Goal: Task Accomplishment & Management: Use online tool/utility

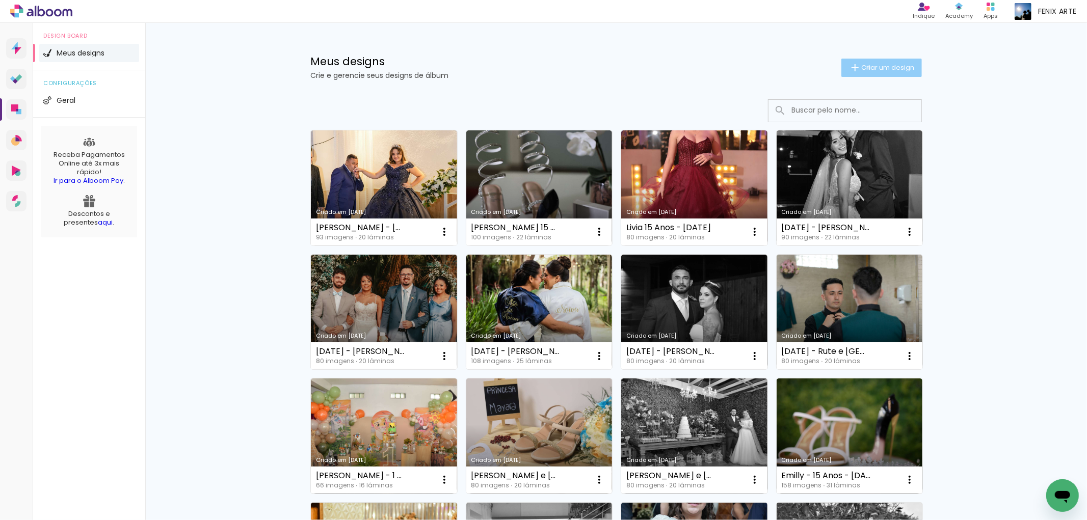
click at [863, 67] on span "Criar um design" at bounding box center [887, 67] width 53 height 7
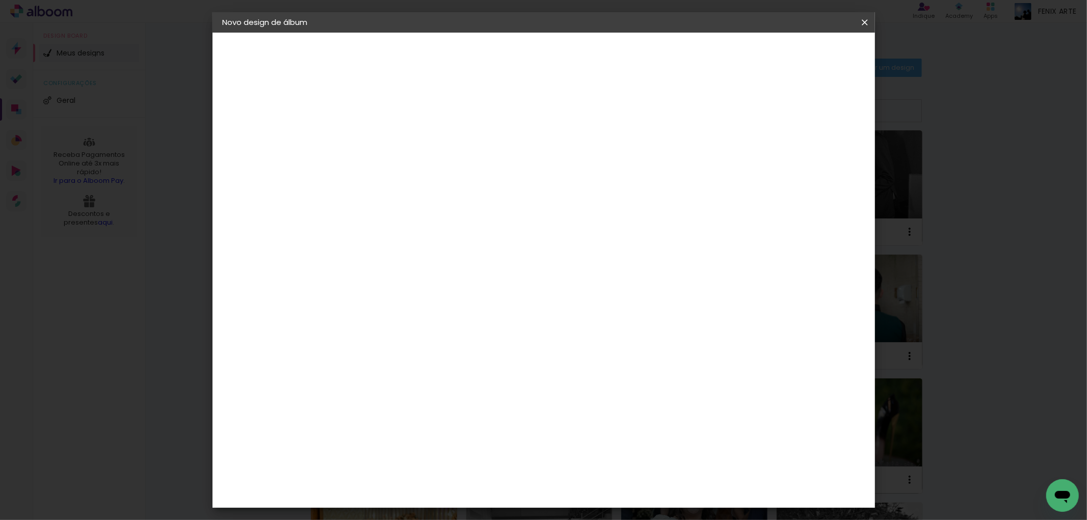
click at [389, 138] on input at bounding box center [389, 137] width 0 height 16
click at [389, 132] on input "Edurda" at bounding box center [389, 137] width 0 height 16
type input "[PERSON_NAME] 15 Anos - [DATE]"
type paper-input "[PERSON_NAME] 15 Anos - [DATE]"
click at [0, 0] on slot "Avançar" at bounding box center [0, 0] width 0 height 0
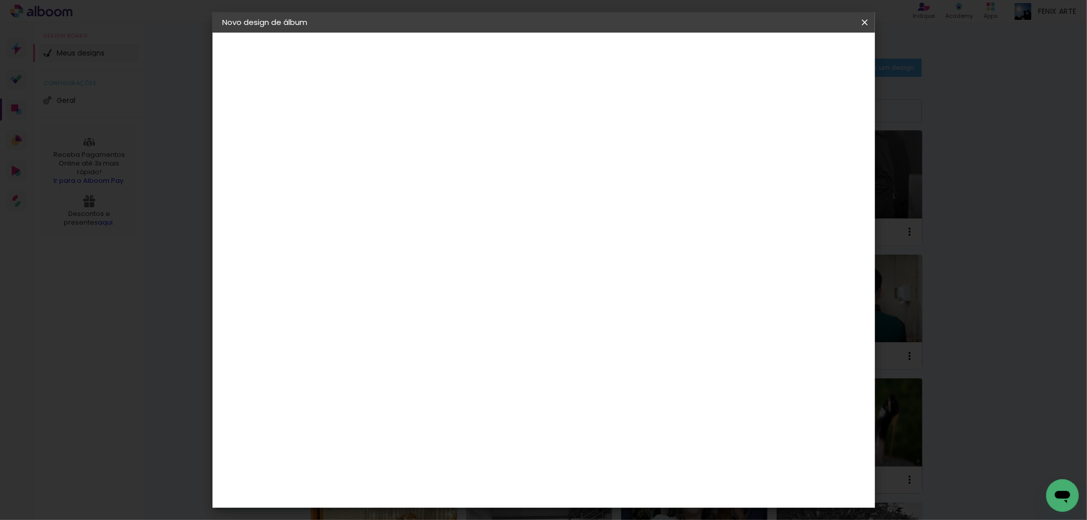
click at [580, 160] on paper-item "Tamanho Livre" at bounding box center [531, 155] width 98 height 22
click at [0, 0] on slot "Avançar" at bounding box center [0, 0] width 0 height 0
click at [367, 287] on input "30" at bounding box center [356, 289] width 26 height 15
type input "3"
type input "25,5"
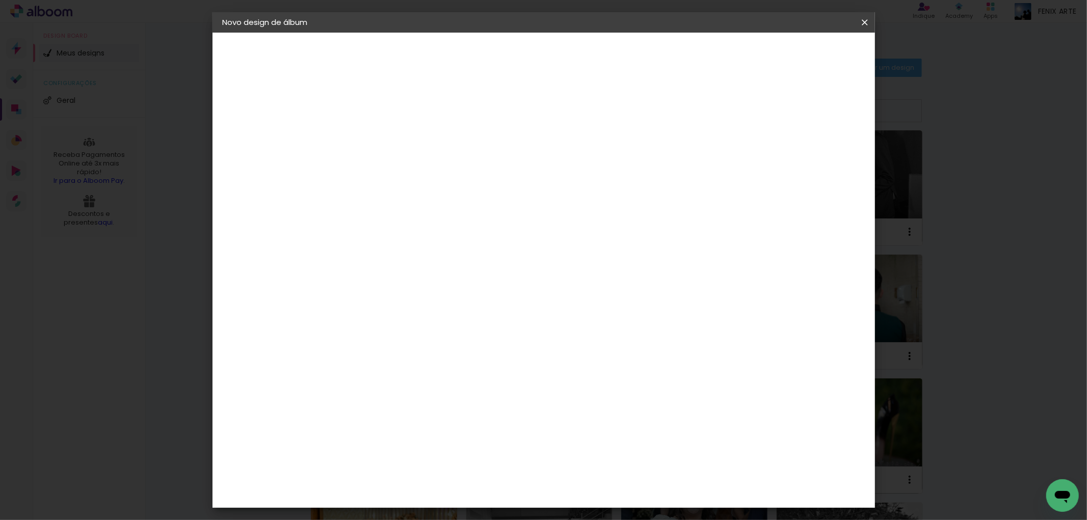
type paper-input "25,5"
click at [613, 393] on div "cm" at bounding box center [618, 394] width 12 height 15
type input "60,5"
type paper-input "60,5"
type input "4"
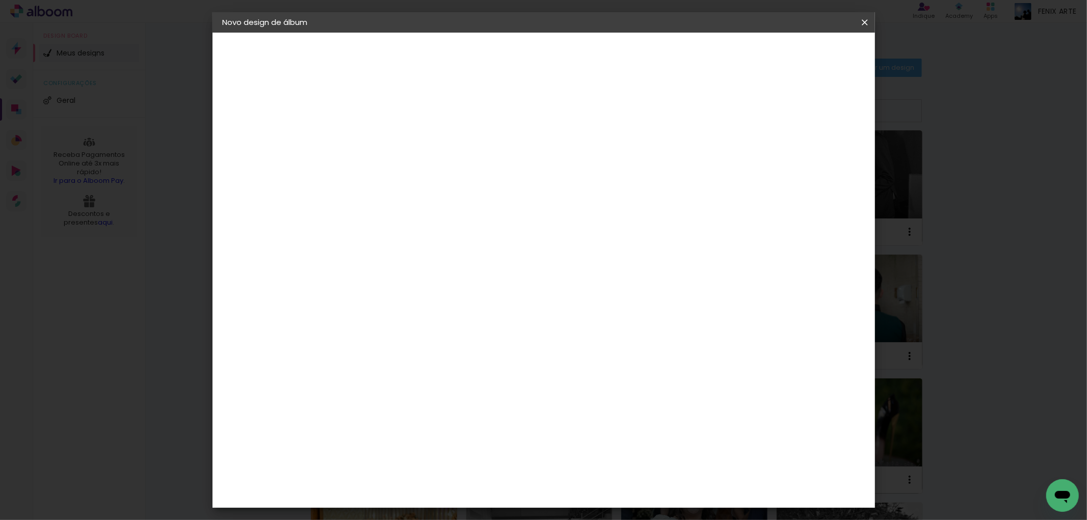
type paper-input "4"
click at [815, 155] on input "4" at bounding box center [811, 153] width 18 height 15
type input "3"
type paper-input "3"
click at [815, 155] on input "3" at bounding box center [813, 153] width 18 height 15
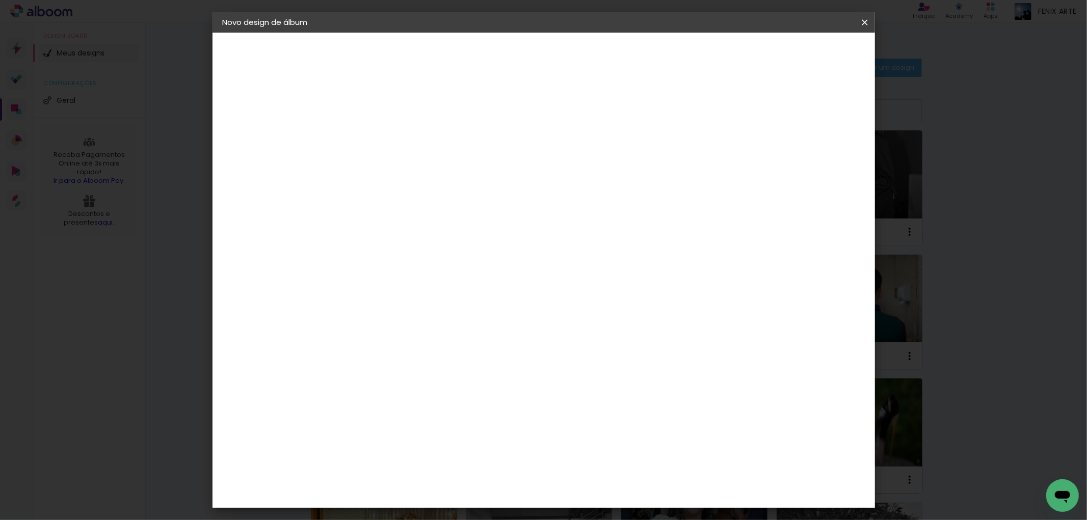
type input "2"
type paper-input "2"
click at [815, 155] on input "2" at bounding box center [815, 153] width 18 height 15
type input "1"
type paper-input "1"
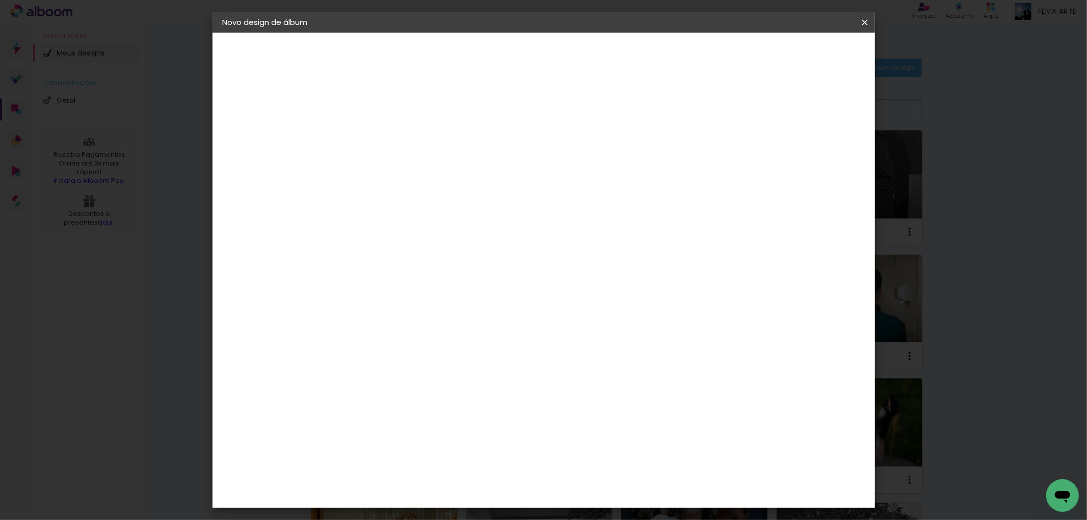
click at [817, 155] on input "1" at bounding box center [816, 153] width 18 height 15
type input "0"
click at [818, 155] on input "0" at bounding box center [816, 153] width 18 height 15
click at [800, 50] on span "Iniciar design" at bounding box center [777, 53] width 46 height 7
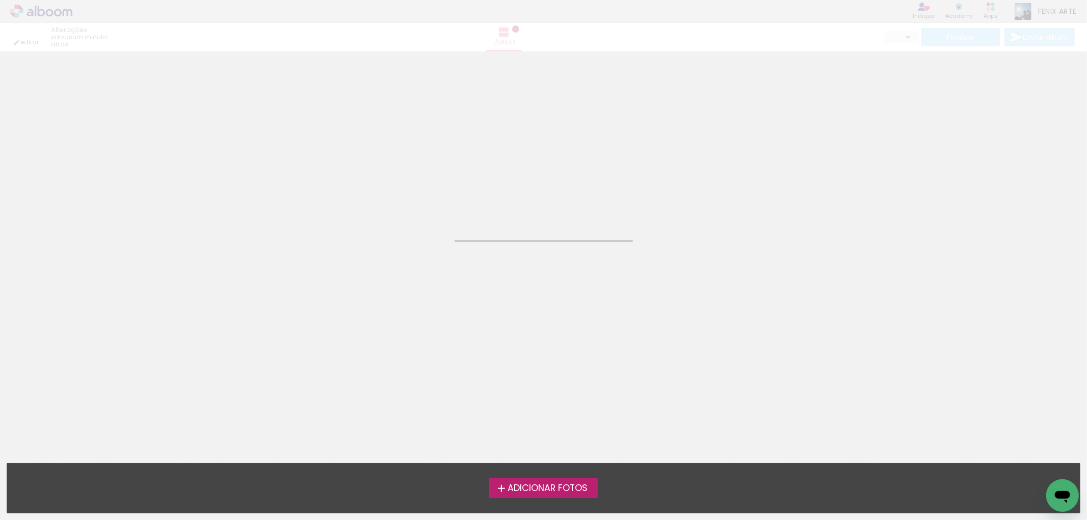
click at [562, 492] on span "Adicionar Fotos" at bounding box center [548, 488] width 80 height 9
click at [0, 0] on input "file" at bounding box center [0, 0] width 0 height 0
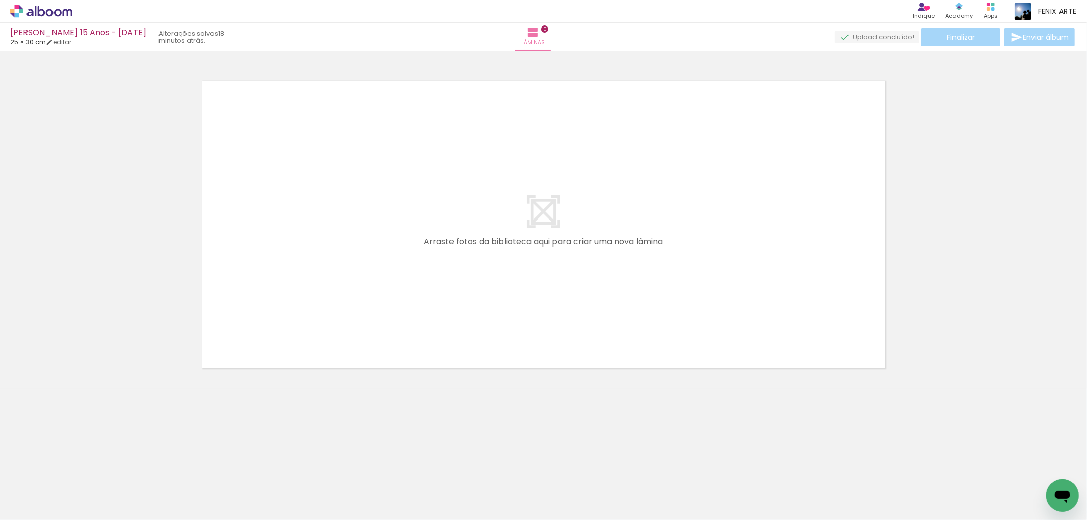
scroll to position [0, 3565]
drag, startPoint x: 890, startPoint y: 452, endPoint x: 666, endPoint y: 178, distance: 353.4
click at [673, 182] on quentale-workspace at bounding box center [543, 260] width 1087 height 520
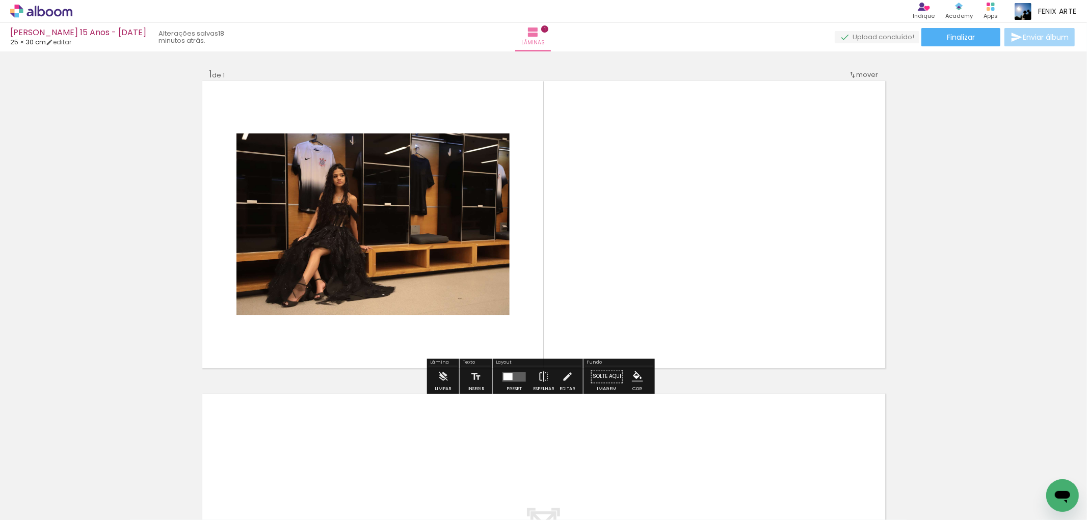
click at [511, 381] on quentale-layouter at bounding box center [513, 377] width 23 height 10
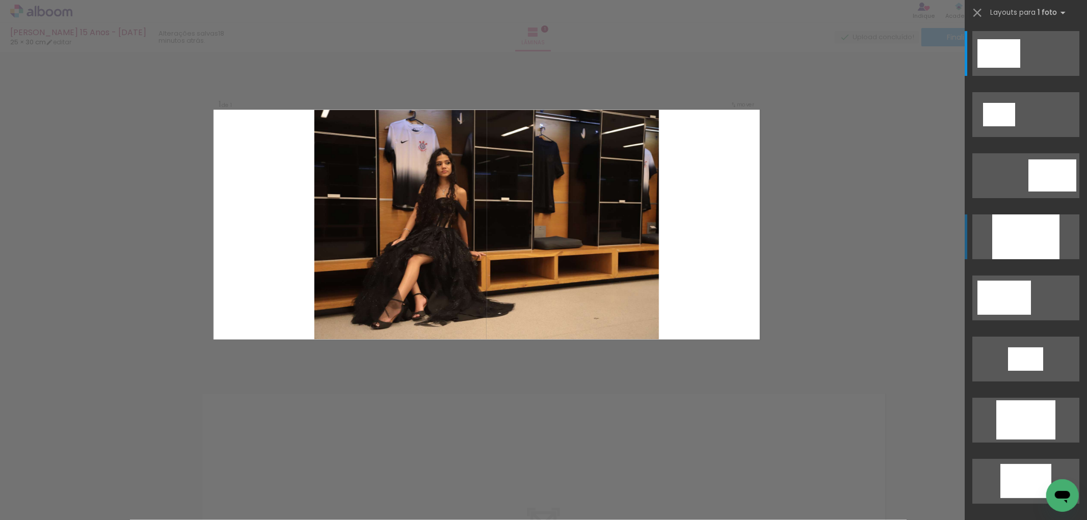
click at [1041, 228] on div at bounding box center [1025, 237] width 67 height 45
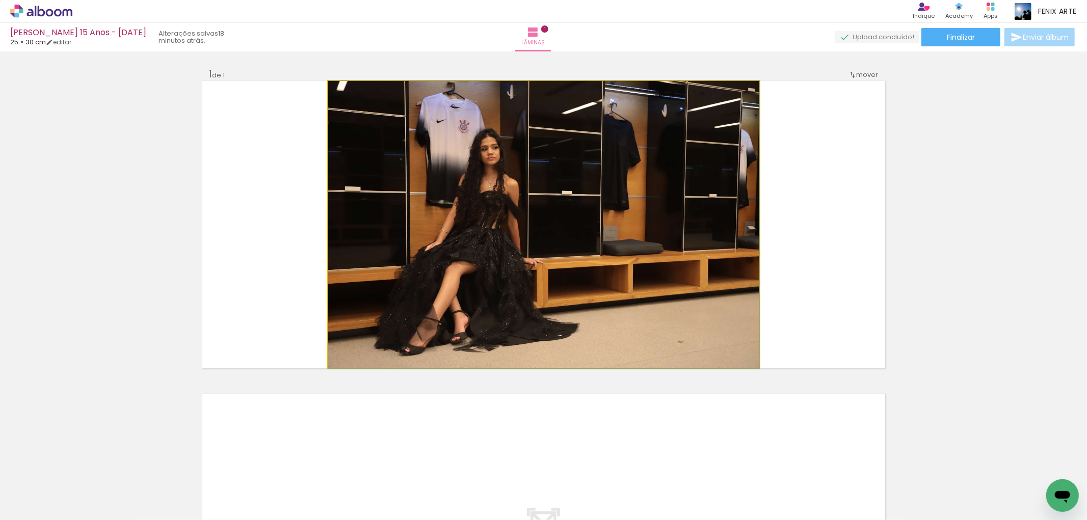
click at [488, 249] on quentale-photo at bounding box center [543, 224] width 431 height 287
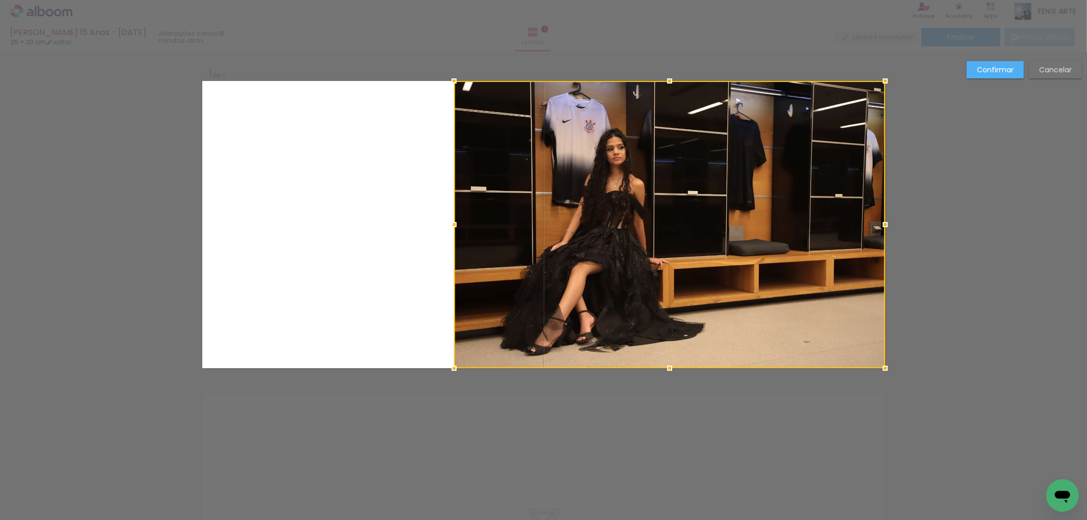
drag, startPoint x: 379, startPoint y: 260, endPoint x: 654, endPoint y: 220, distance: 278.1
click at [654, 220] on div at bounding box center [669, 224] width 431 height 287
click at [0, 0] on slot "Confirmar" at bounding box center [0, 0] width 0 height 0
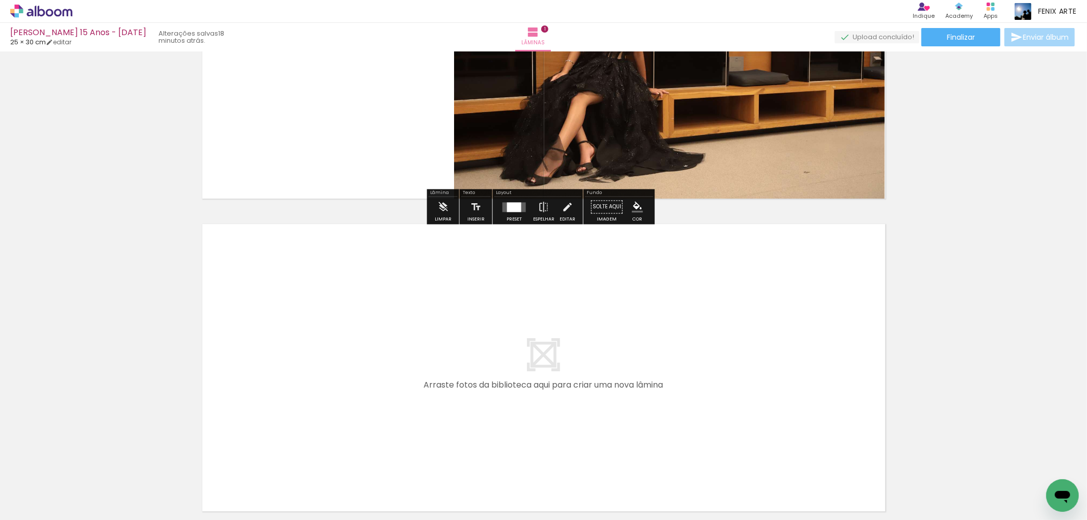
scroll to position [226, 0]
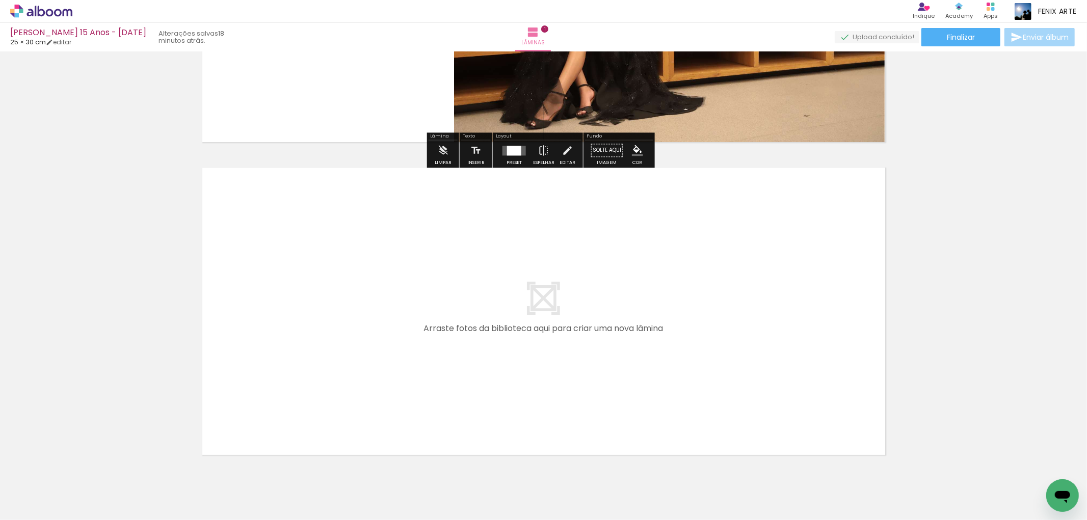
click at [28, 490] on input "Todas as fotos" at bounding box center [28, 489] width 39 height 9
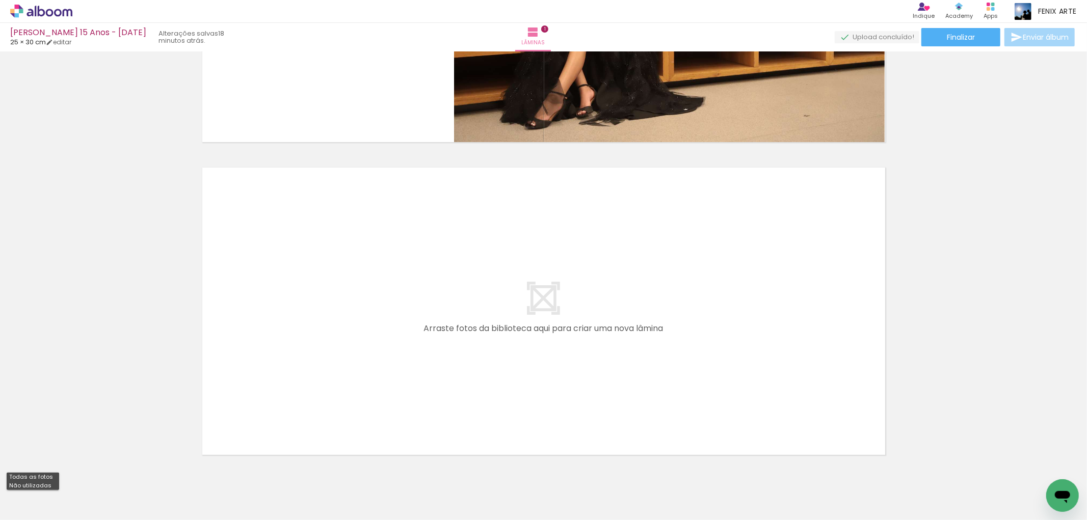
click at [0, 0] on slot "Não utilizadas" at bounding box center [0, 0] width 0 height 0
type input "Não utilizadas"
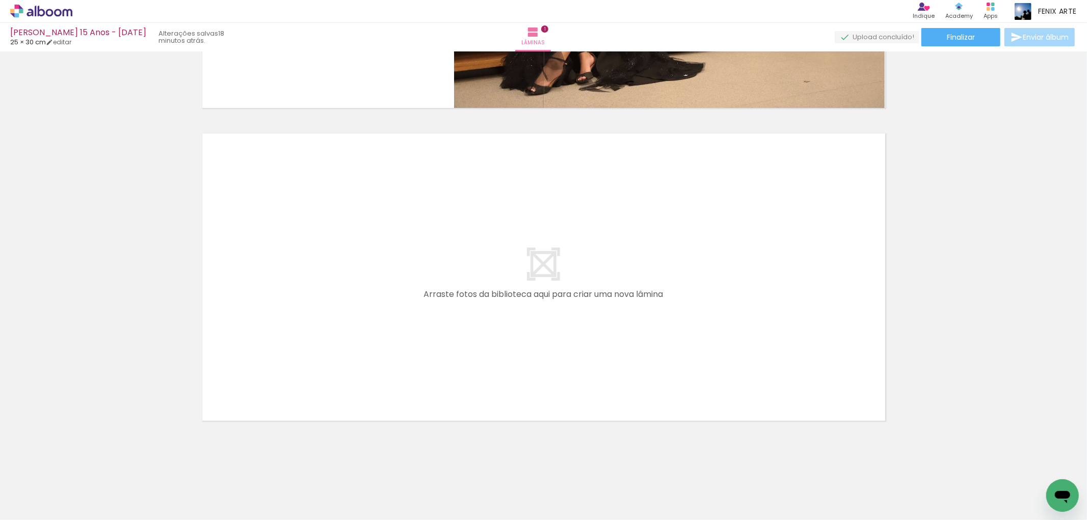
scroll to position [147, 0]
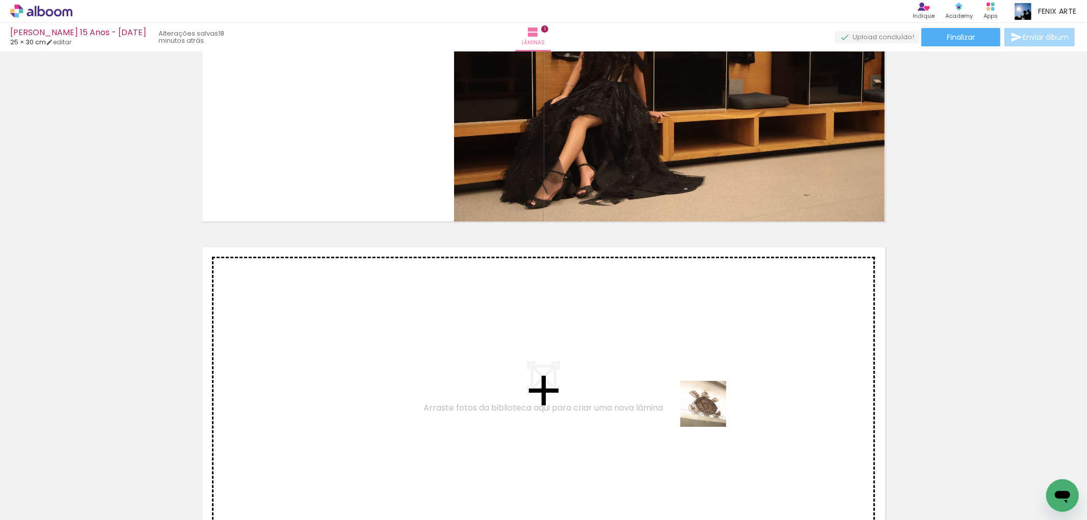
drag, startPoint x: 704, startPoint y: 485, endPoint x: 711, endPoint y: 400, distance: 84.8
click at [711, 400] on quentale-workspace at bounding box center [543, 260] width 1087 height 520
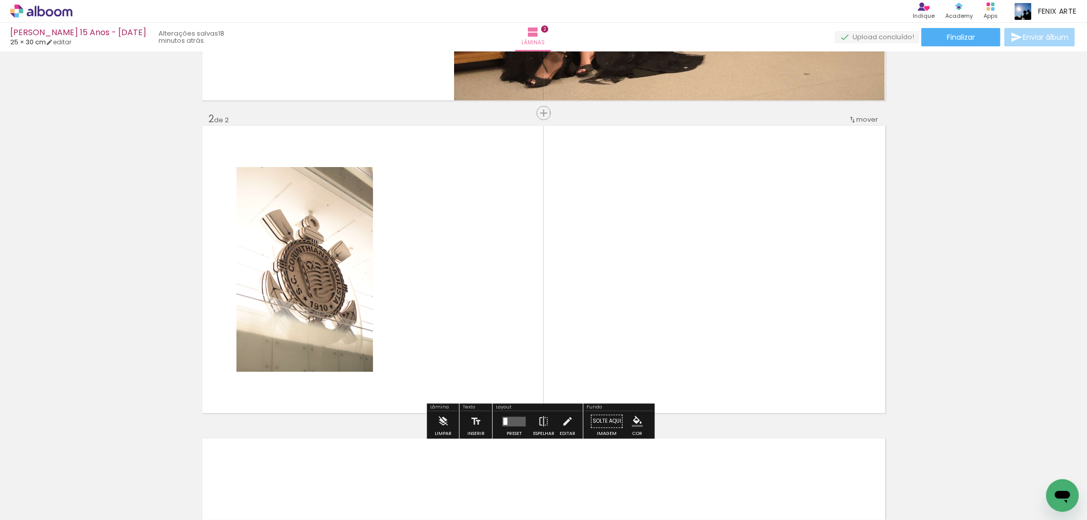
scroll to position [283, 0]
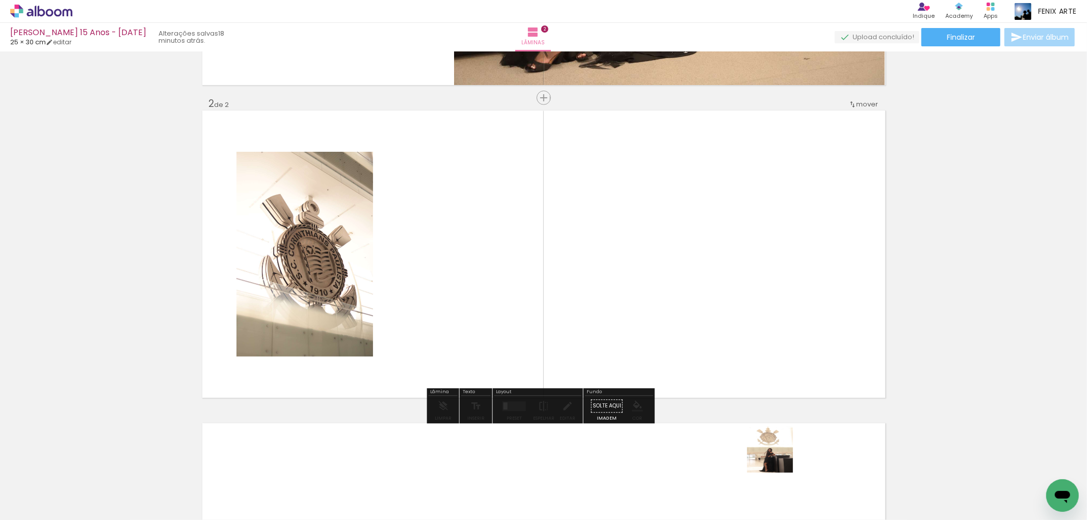
drag, startPoint x: 778, startPoint y: 479, endPoint x: 781, endPoint y: 411, distance: 68.3
click at [765, 369] on quentale-workspace at bounding box center [543, 260] width 1087 height 520
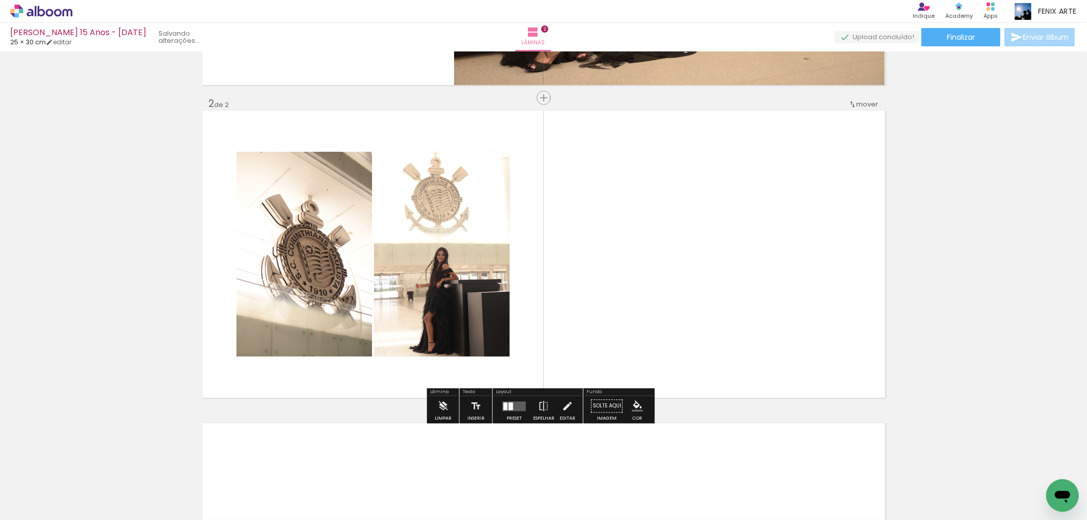
scroll to position [0, 3394]
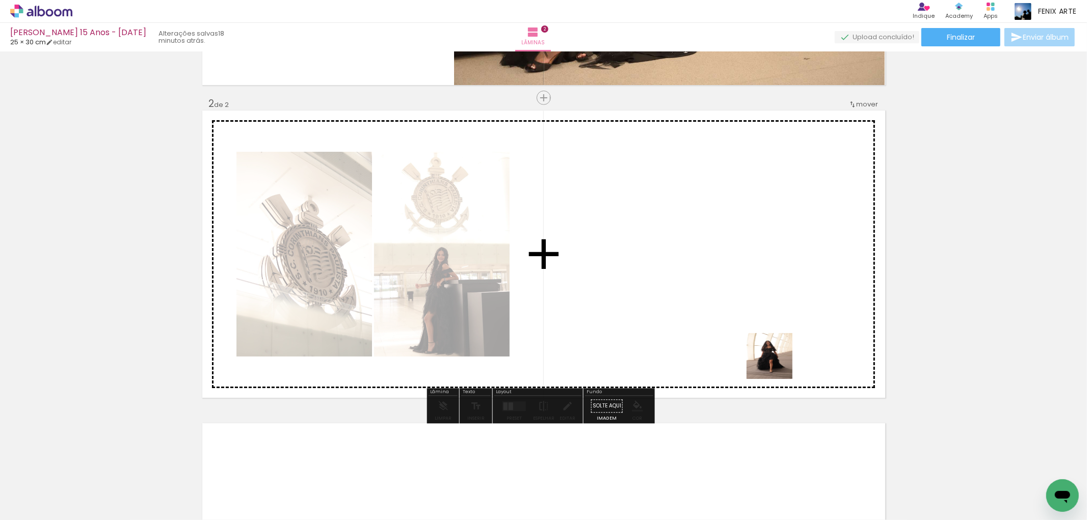
drag, startPoint x: 817, startPoint y: 471, endPoint x: 762, endPoint y: 338, distance: 143.9
click at [762, 338] on quentale-workspace at bounding box center [543, 260] width 1087 height 520
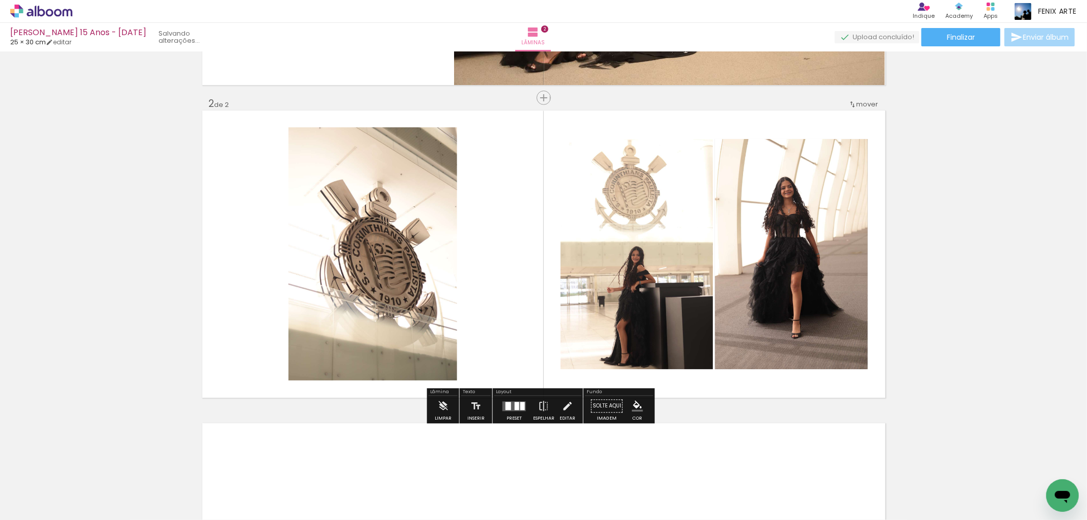
scroll to position [0, 3336]
drag, startPoint x: 880, startPoint y: 478, endPoint x: 826, endPoint y: 236, distance: 248.0
click at [841, 238] on quentale-workspace at bounding box center [543, 260] width 1087 height 520
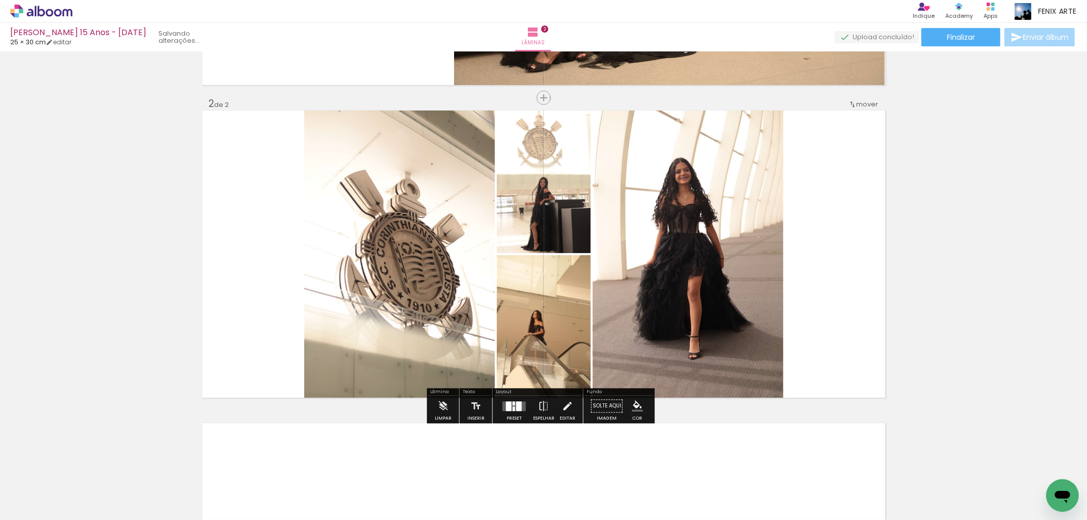
scroll to position [0, 3279]
click at [506, 413] on div at bounding box center [514, 406] width 28 height 20
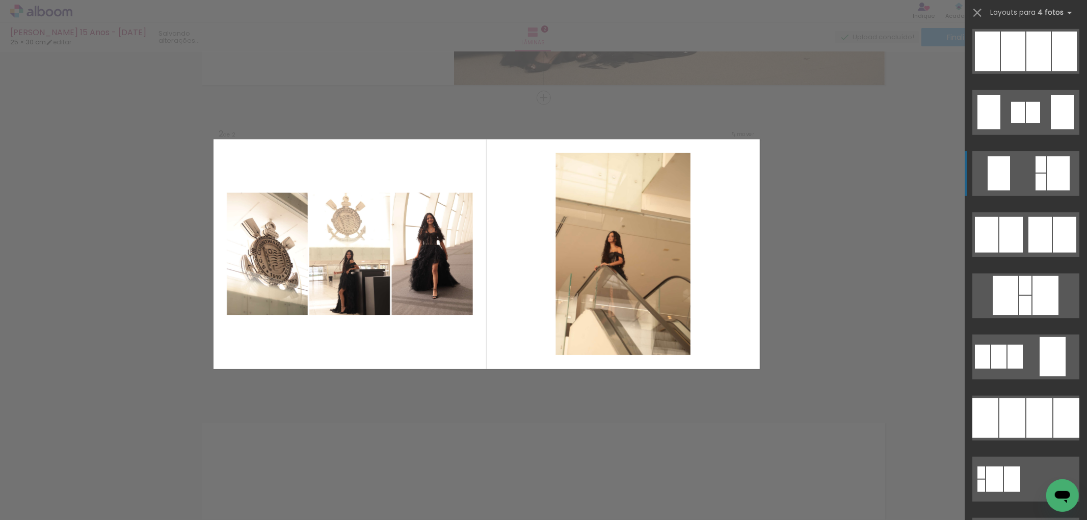
scroll to position [849, 0]
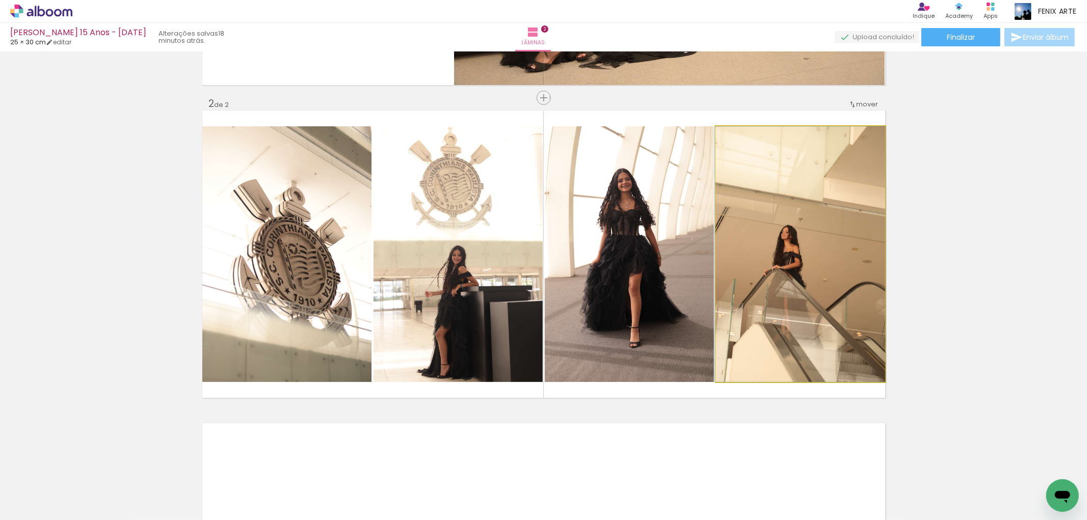
drag, startPoint x: 790, startPoint y: 248, endPoint x: 456, endPoint y: 228, distance: 335.4
click at [0, 0] on slot at bounding box center [0, 0] width 0 height 0
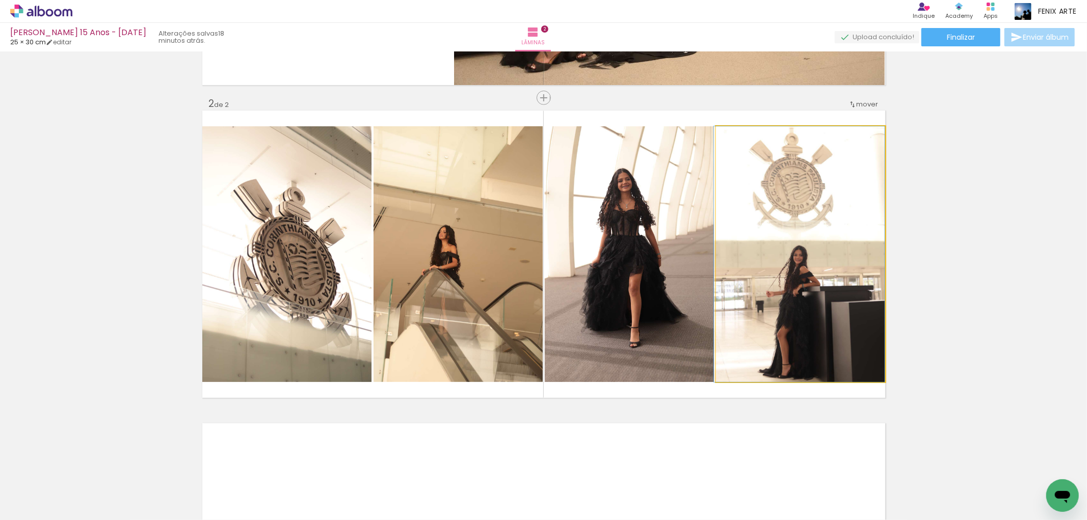
drag, startPoint x: 803, startPoint y: 237, endPoint x: 650, endPoint y: 227, distance: 153.2
click at [0, 0] on slot at bounding box center [0, 0] width 0 height 0
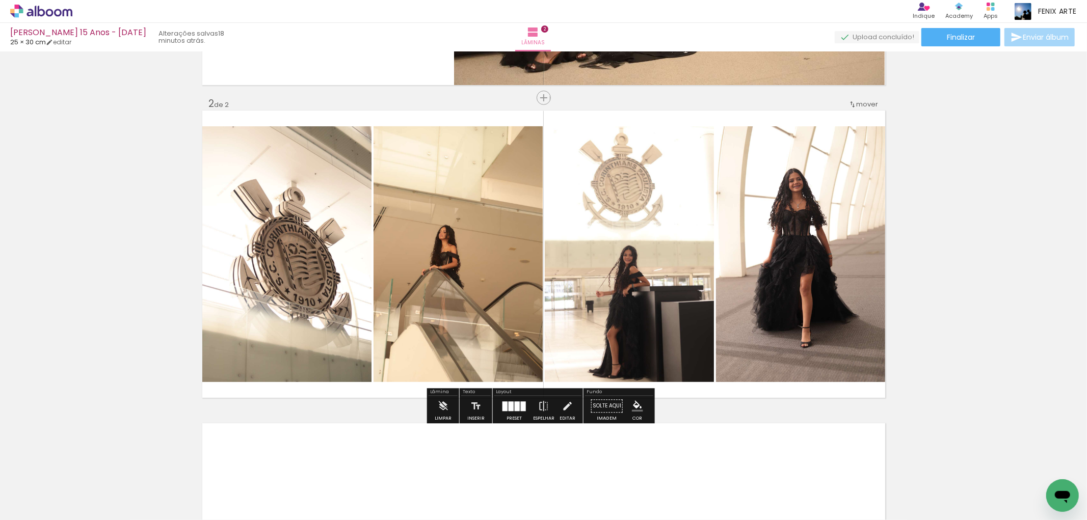
scroll to position [510, 0]
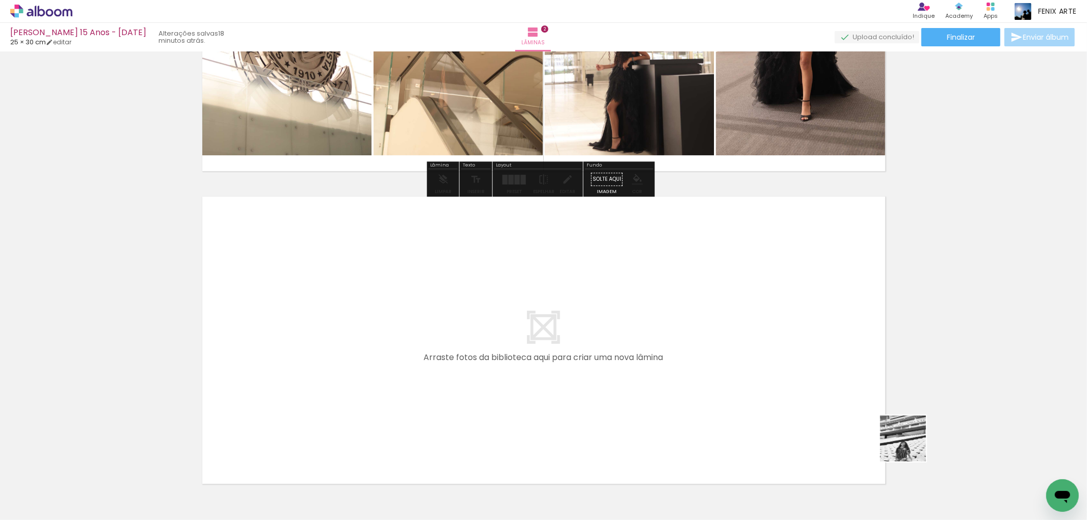
drag, startPoint x: 929, startPoint y: 484, endPoint x: 849, endPoint y: 359, distance: 148.7
click at [849, 359] on quentale-workspace at bounding box center [543, 260] width 1087 height 520
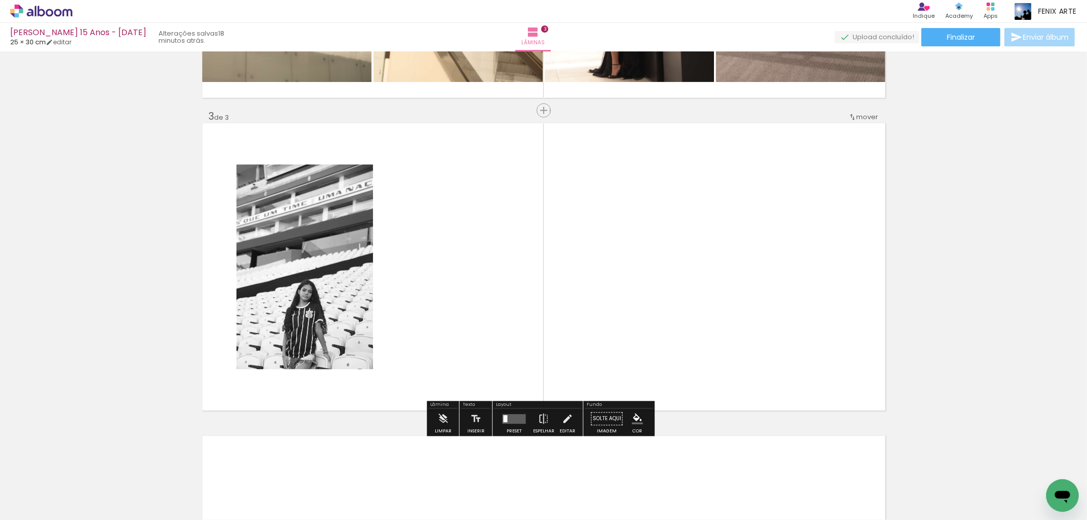
scroll to position [596, 0]
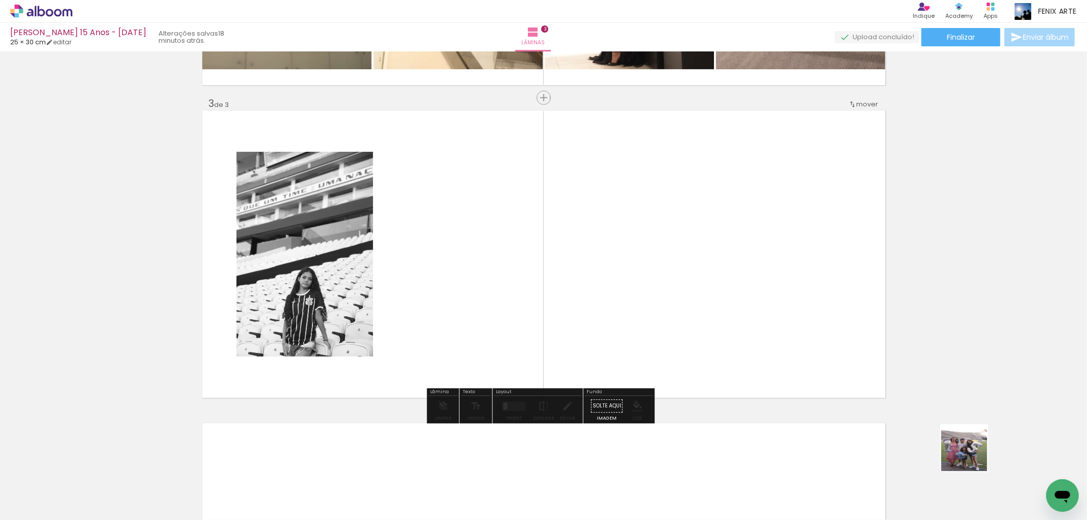
drag, startPoint x: 992, startPoint y: 485, endPoint x: 785, endPoint y: 314, distance: 268.6
click at [808, 328] on quentale-workspace at bounding box center [543, 260] width 1087 height 520
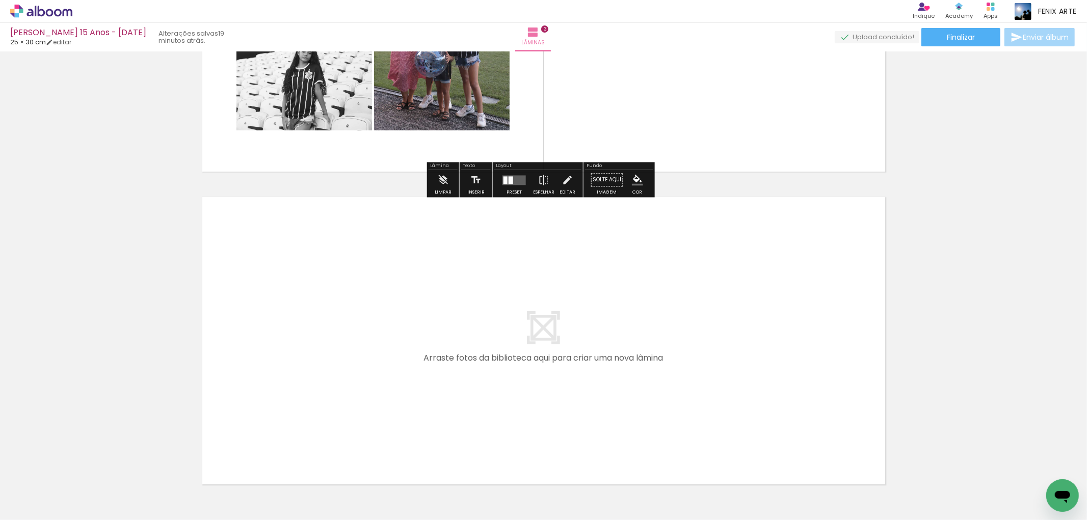
scroll to position [879, 0]
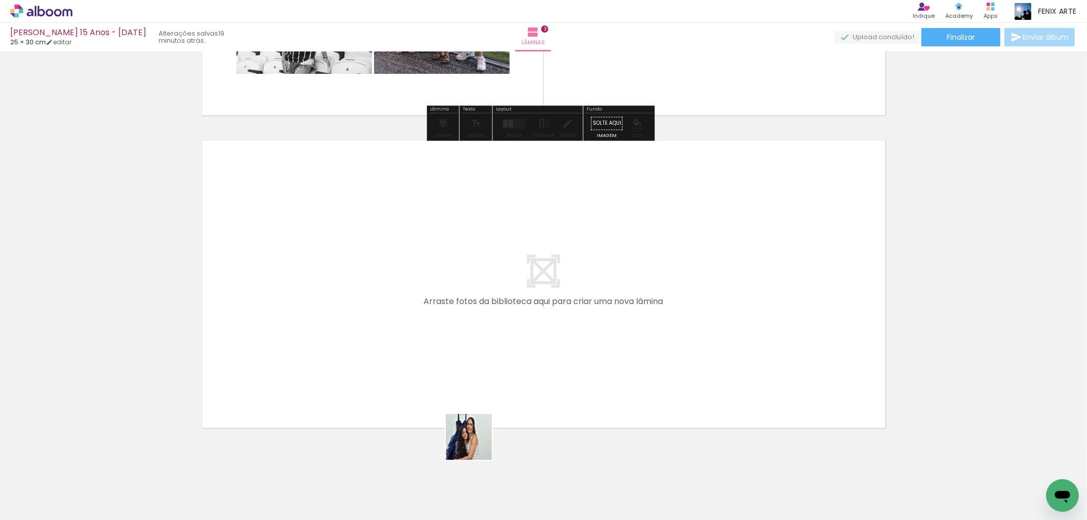
drag, startPoint x: 468, startPoint y: 486, endPoint x: 428, endPoint y: 461, distance: 47.2
click at [490, 344] on quentale-workspace at bounding box center [543, 260] width 1087 height 520
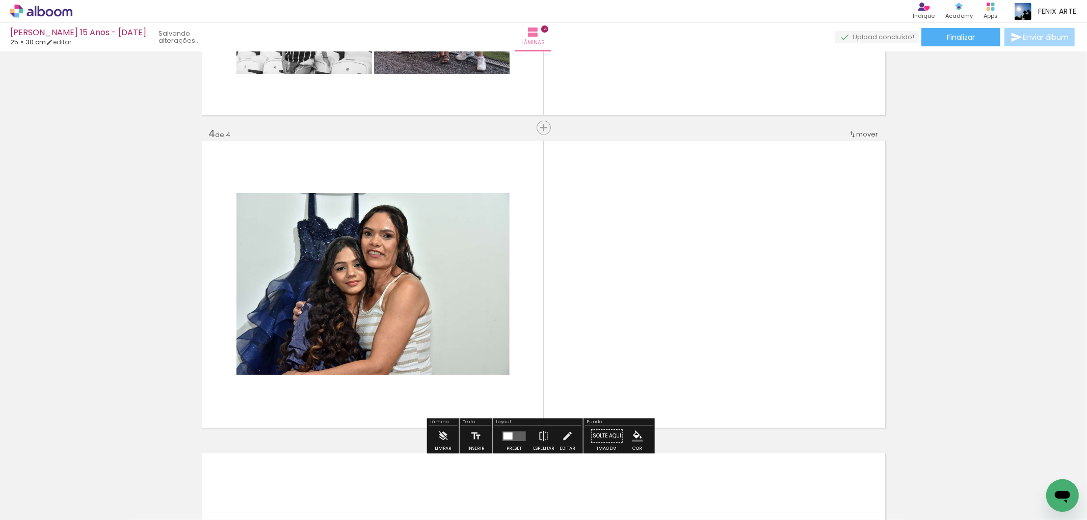
scroll to position [909, 0]
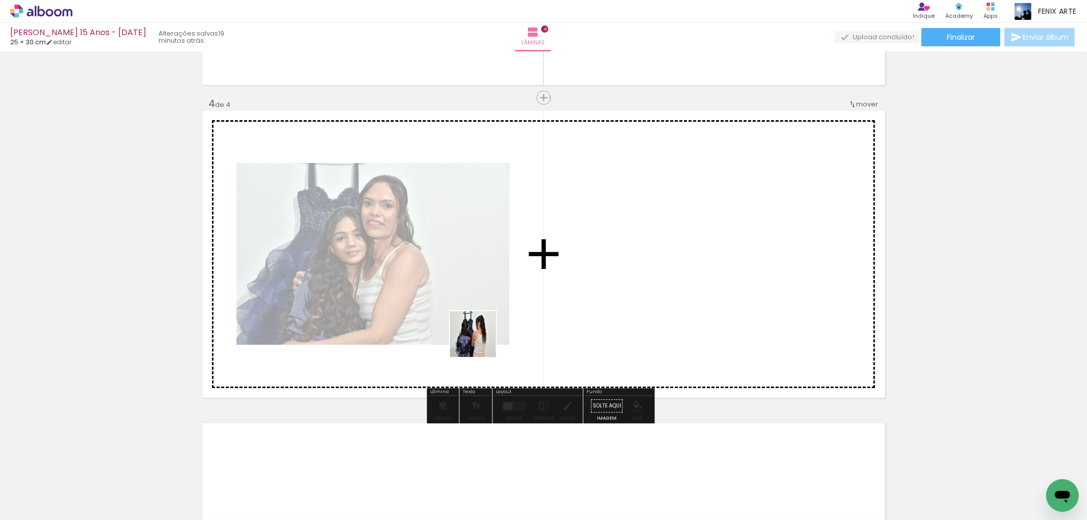
drag, startPoint x: 405, startPoint y: 477, endPoint x: 444, endPoint y: 311, distance: 170.2
click at [500, 274] on quentale-workspace at bounding box center [543, 260] width 1087 height 520
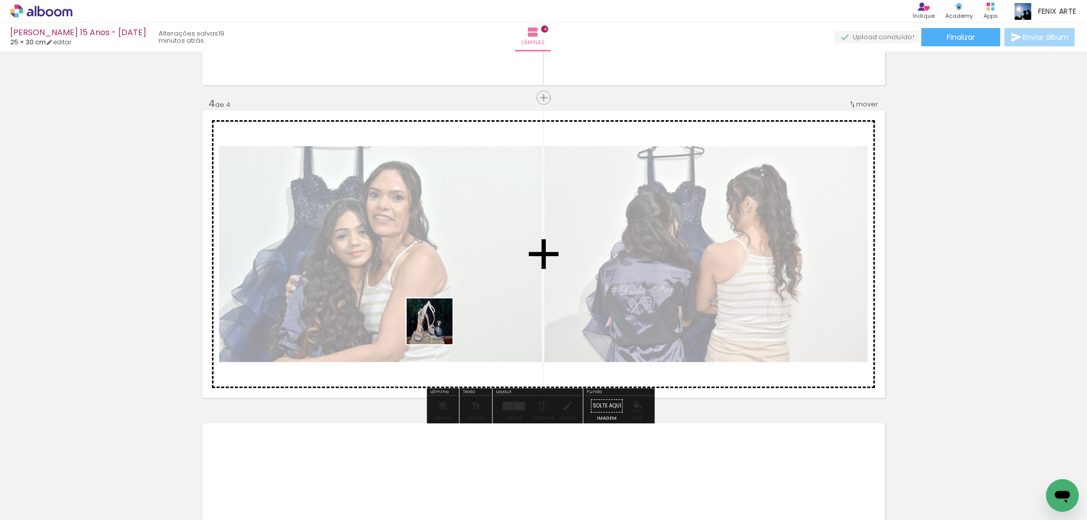
drag, startPoint x: 366, startPoint y: 478, endPoint x: 416, endPoint y: 326, distance: 160.0
click at [441, 304] on quentale-workspace at bounding box center [543, 260] width 1087 height 520
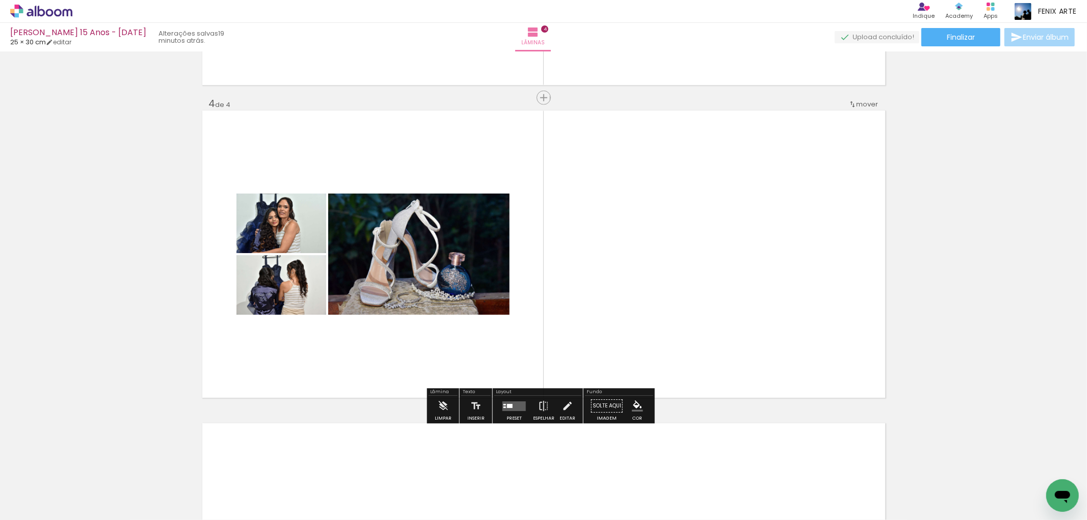
scroll to position [1135, 0]
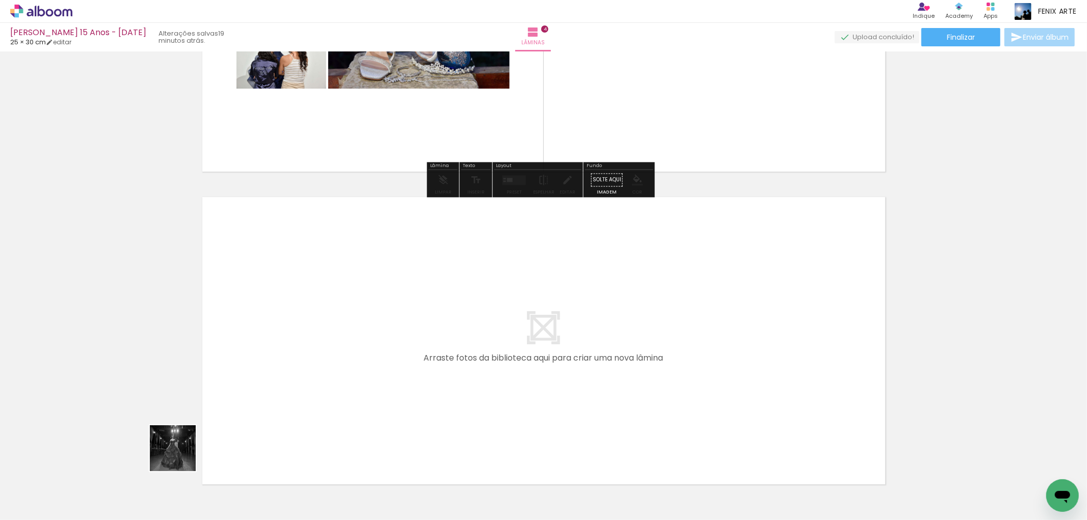
drag, startPoint x: 109, startPoint y: 492, endPoint x: 388, endPoint y: 333, distance: 321.8
click at [388, 333] on quentale-workspace at bounding box center [543, 260] width 1087 height 520
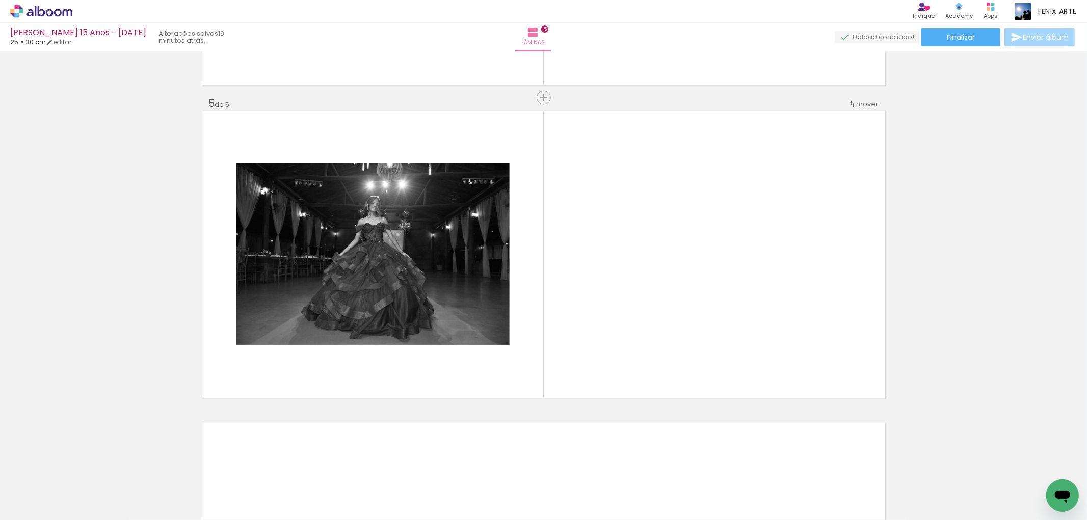
scroll to position [0, 0]
drag, startPoint x: 166, startPoint y: 488, endPoint x: 497, endPoint y: 196, distance: 441.5
click at [491, 212] on quentale-workspace at bounding box center [543, 260] width 1087 height 520
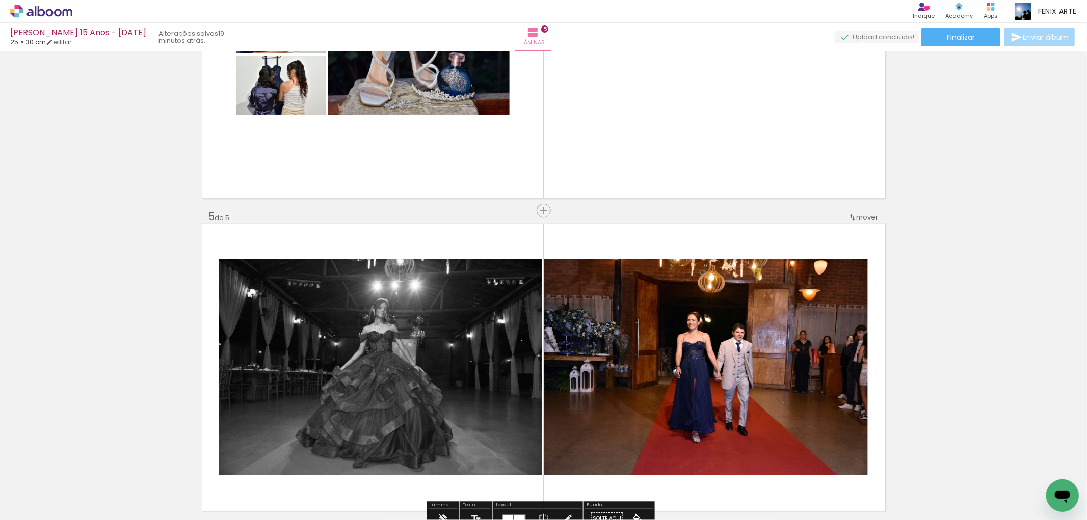
scroll to position [1165, 0]
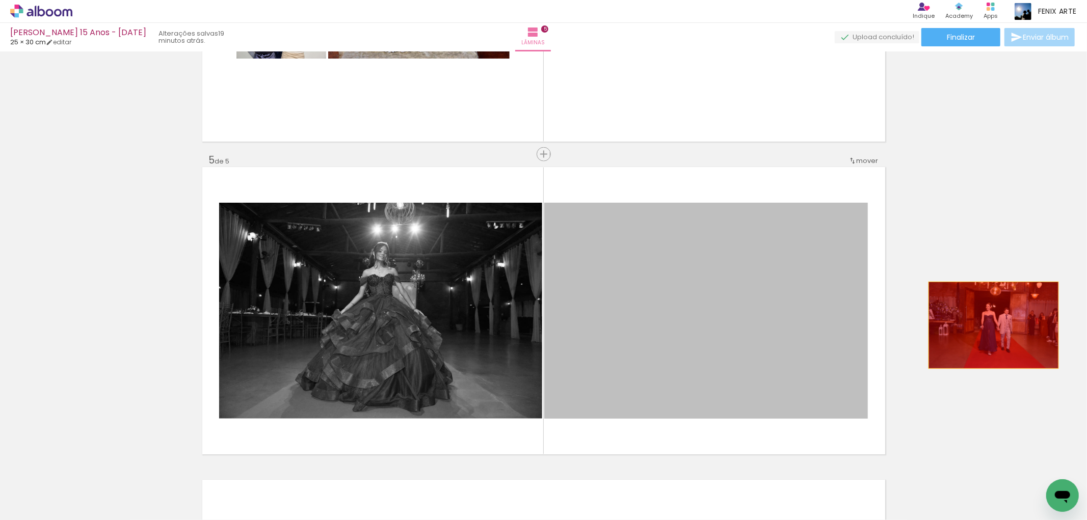
drag, startPoint x: 717, startPoint y: 306, endPoint x: 974, endPoint y: 342, distance: 259.9
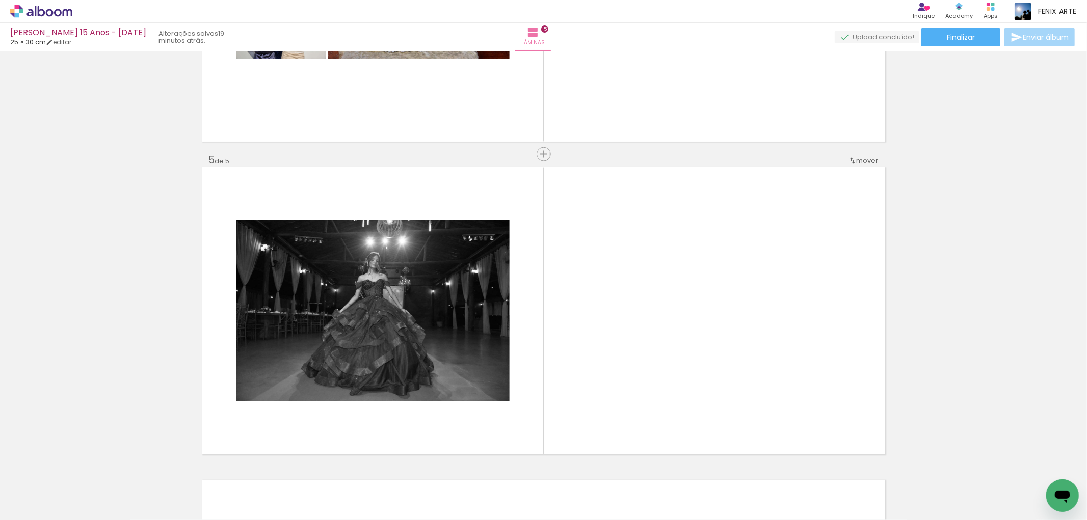
scroll to position [0, 1967]
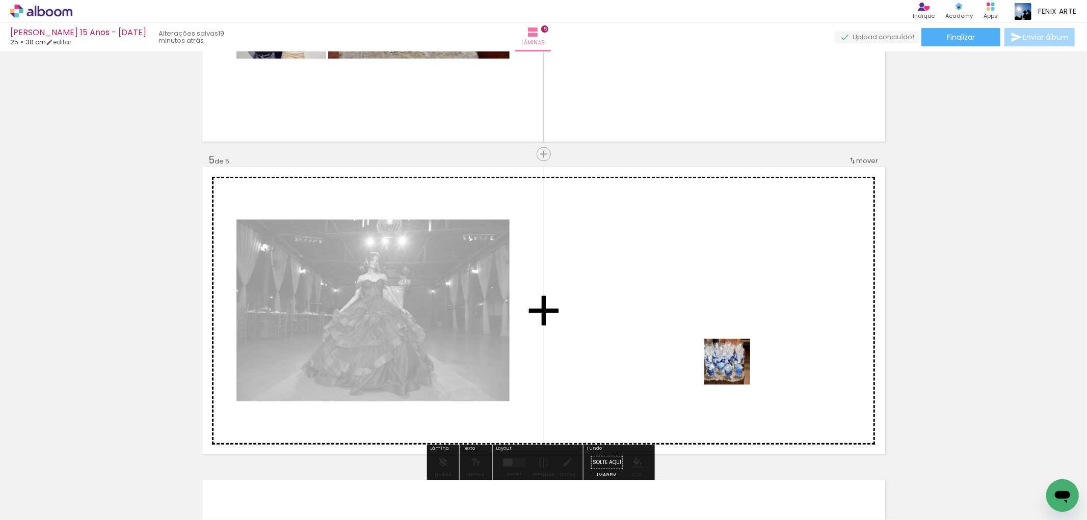
drag, startPoint x: 706, startPoint y: 482, endPoint x: 737, endPoint y: 319, distance: 166.1
click at [737, 319] on quentale-workspace at bounding box center [543, 260] width 1087 height 520
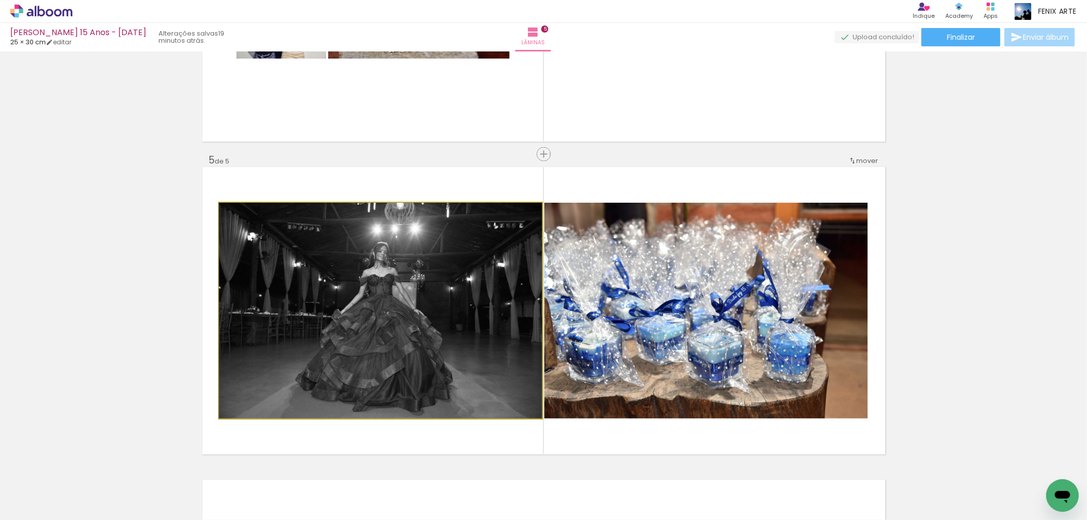
drag, startPoint x: 408, startPoint y: 286, endPoint x: 166, endPoint y: 379, distance: 259.7
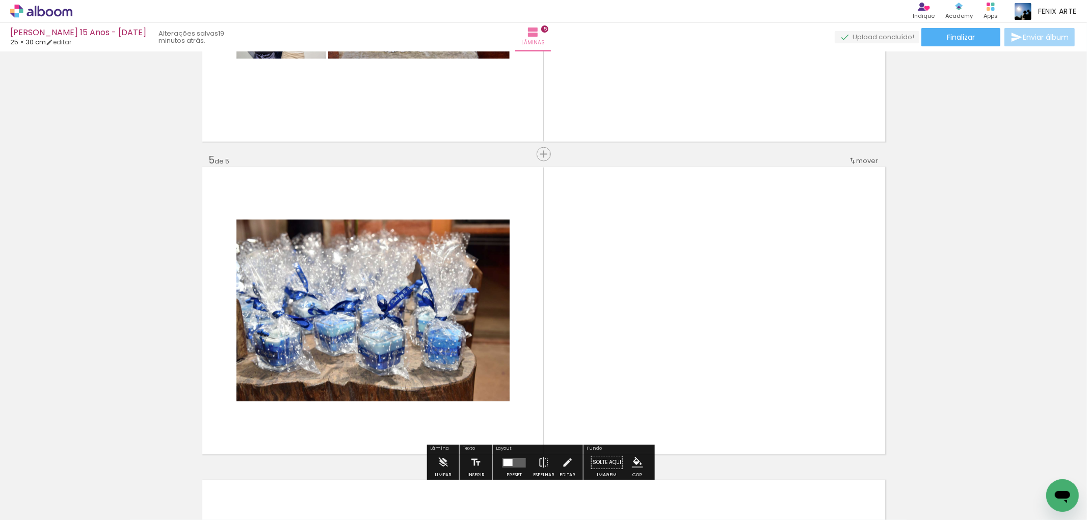
drag, startPoint x: 651, startPoint y: 485, endPoint x: 679, endPoint y: 291, distance: 196.1
click at [679, 291] on quentale-workspace at bounding box center [543, 260] width 1087 height 520
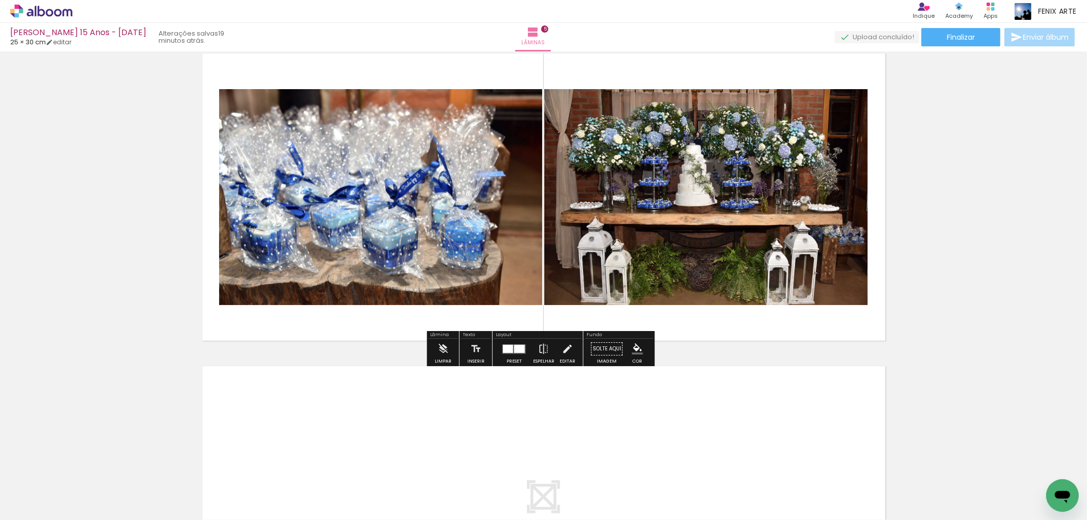
scroll to position [1336, 0]
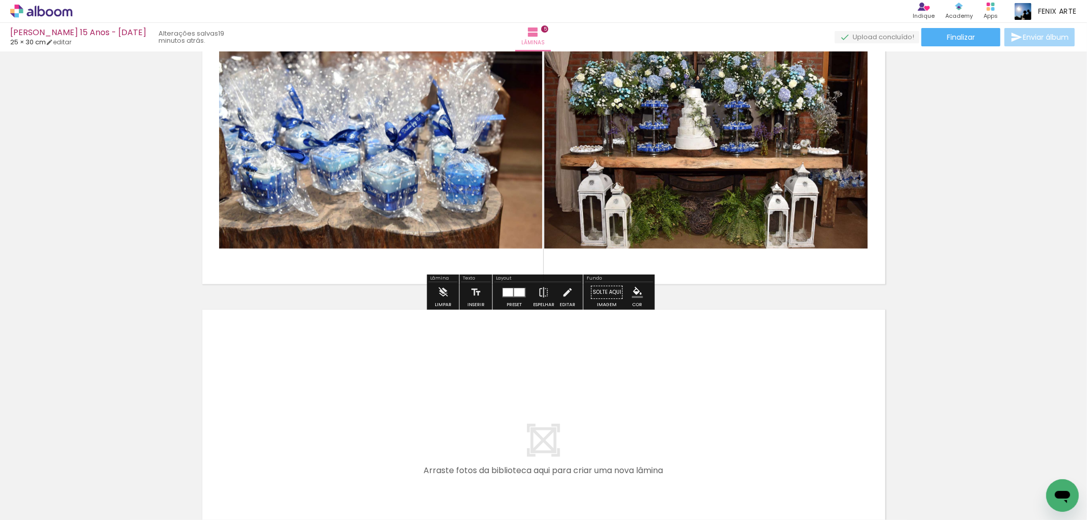
drag, startPoint x: 709, startPoint y: 487, endPoint x: 707, endPoint y: 445, distance: 41.8
click at [707, 445] on quentale-workspace at bounding box center [543, 260] width 1087 height 520
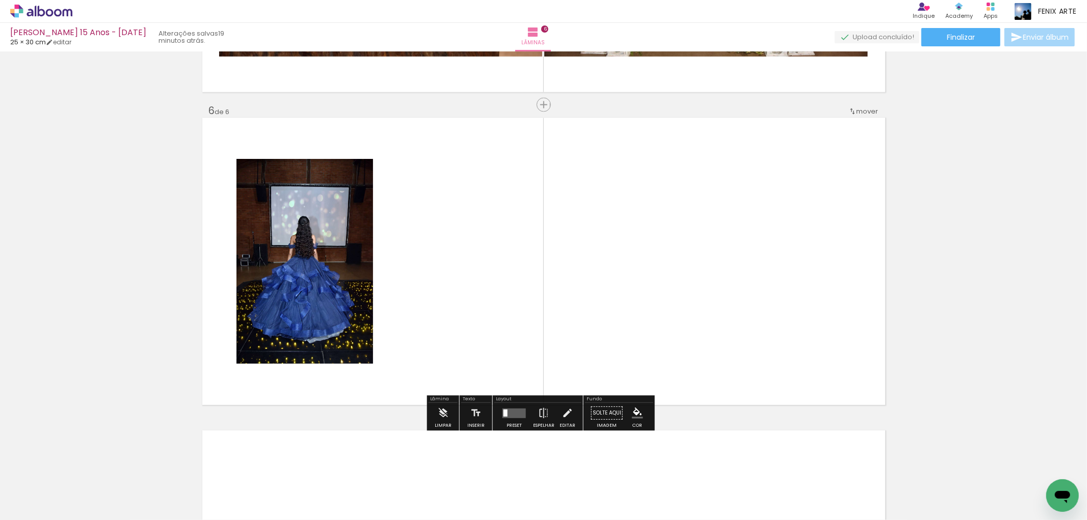
scroll to position [1535, 0]
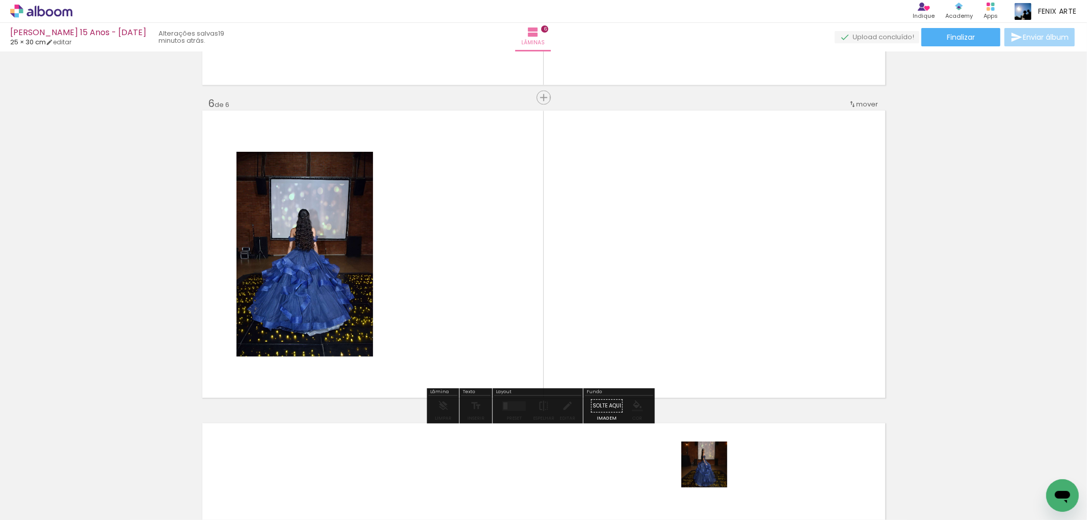
drag, startPoint x: 709, startPoint y: 487, endPoint x: 728, endPoint y: 345, distance: 142.8
click at [728, 345] on quentale-workspace at bounding box center [543, 260] width 1087 height 520
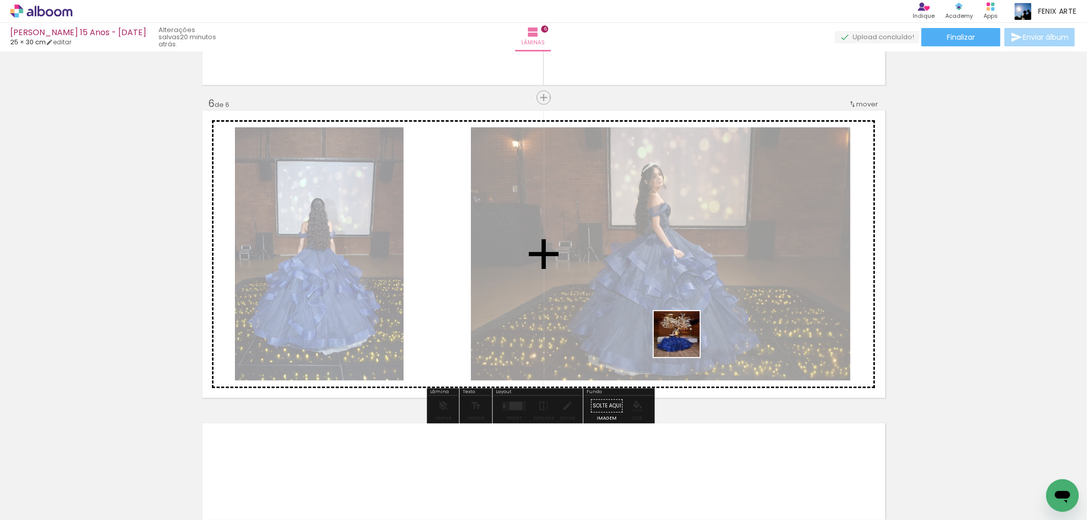
drag, startPoint x: 821, startPoint y: 485, endPoint x: 659, endPoint y: 322, distance: 229.9
click at [670, 331] on quentale-workspace at bounding box center [543, 260] width 1087 height 520
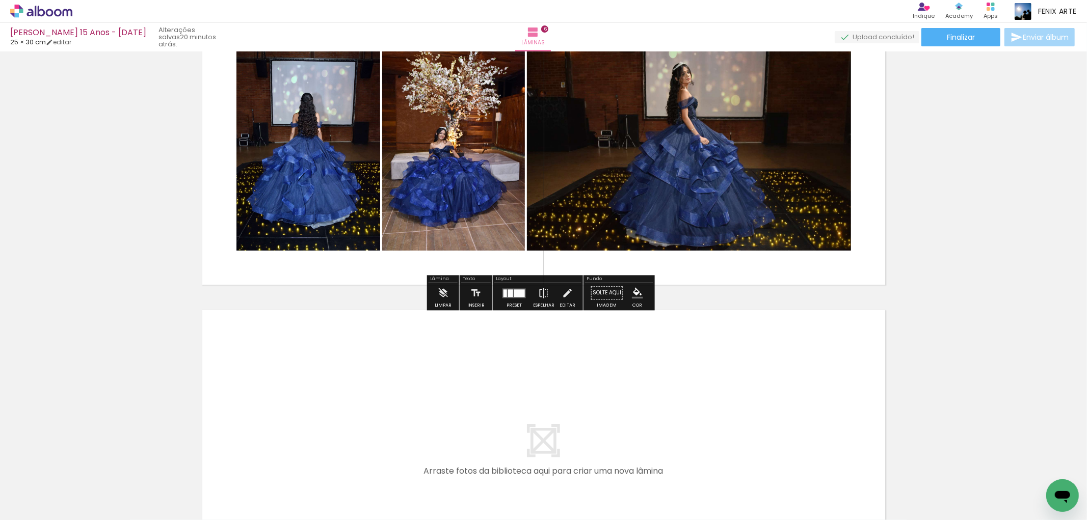
scroll to position [1704, 0]
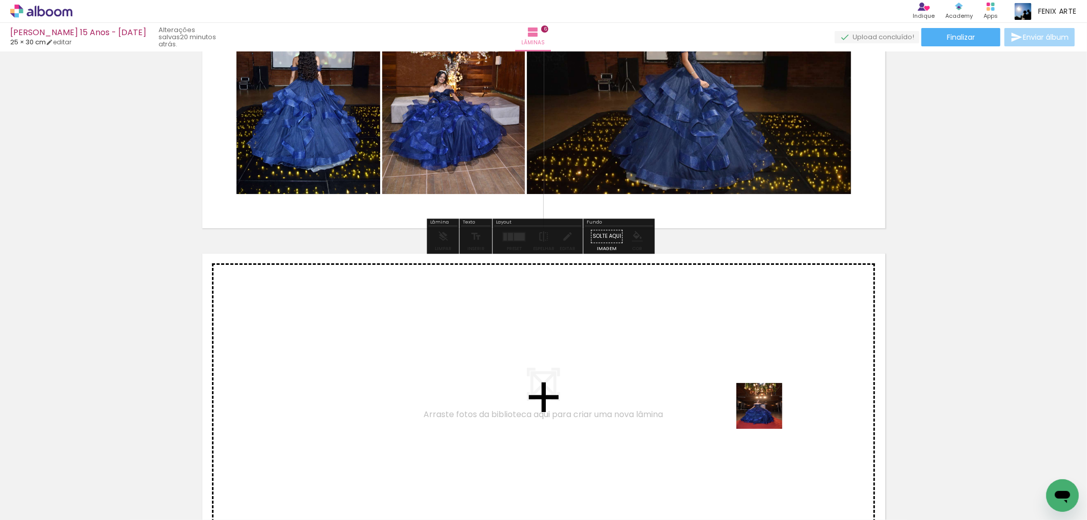
drag, startPoint x: 767, startPoint y: 474, endPoint x: 765, endPoint y: 381, distance: 92.8
click at [765, 381] on quentale-workspace at bounding box center [543, 260] width 1087 height 520
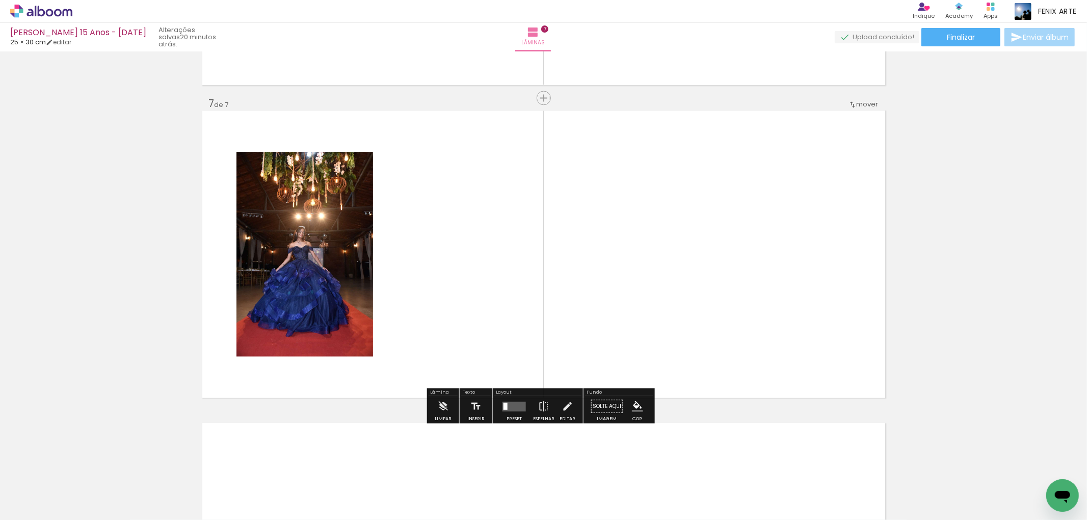
scroll to position [0, 0]
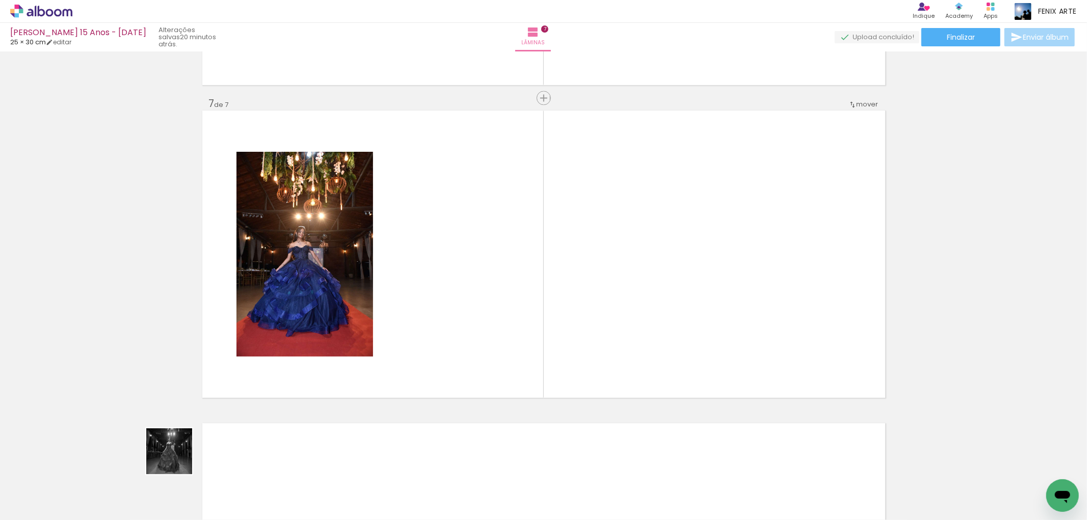
drag, startPoint x: 123, startPoint y: 486, endPoint x: 406, endPoint y: 338, distance: 318.4
click at [406, 338] on quentale-workspace at bounding box center [543, 260] width 1087 height 520
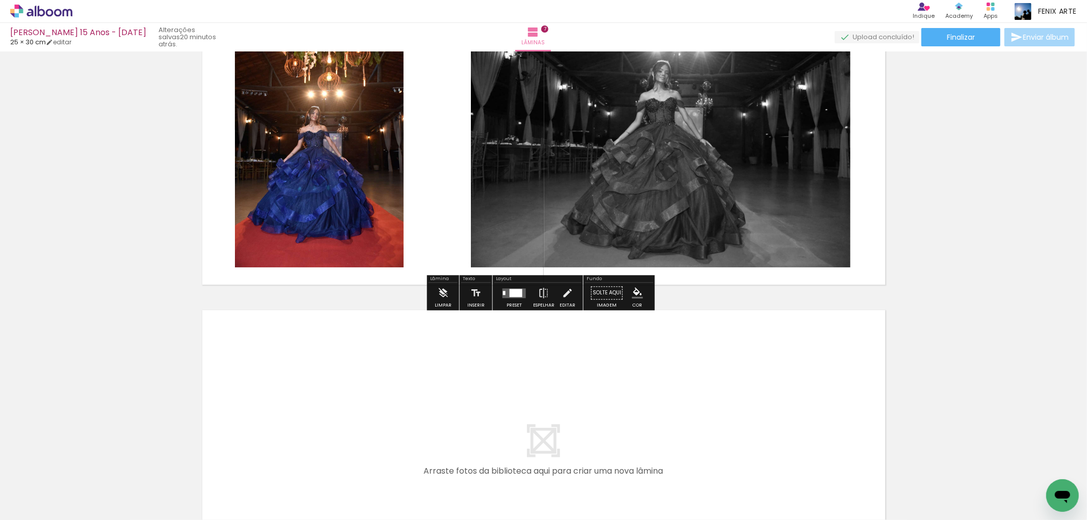
scroll to position [2074, 0]
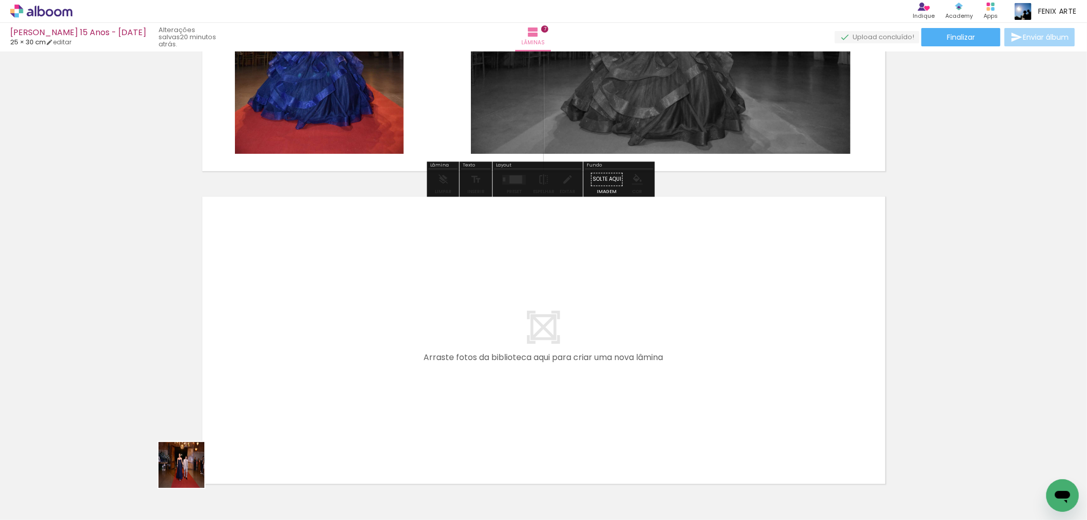
drag, startPoint x: 169, startPoint y: 488, endPoint x: 349, endPoint y: 350, distance: 227.1
click at [349, 350] on quentale-workspace at bounding box center [543, 260] width 1087 height 520
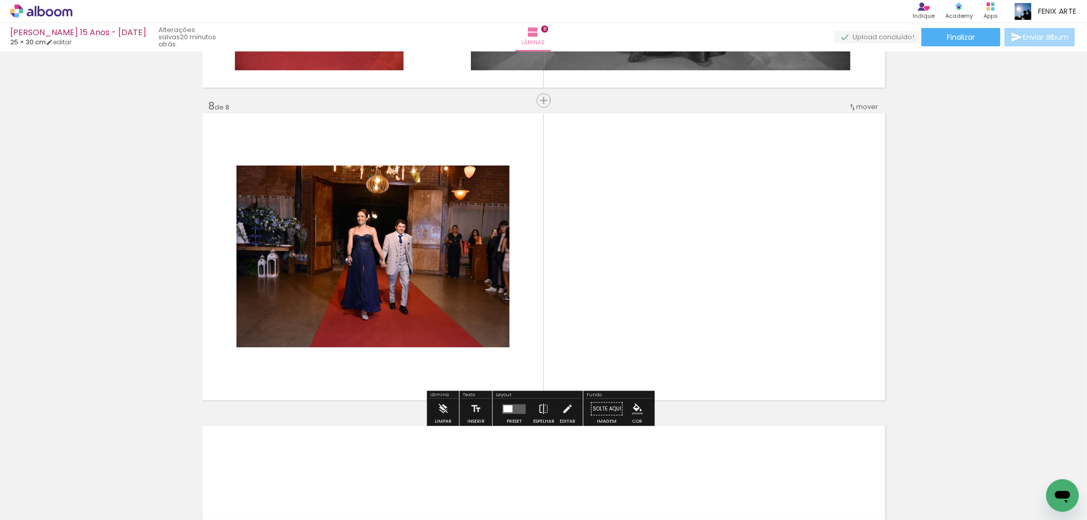
scroll to position [2160, 0]
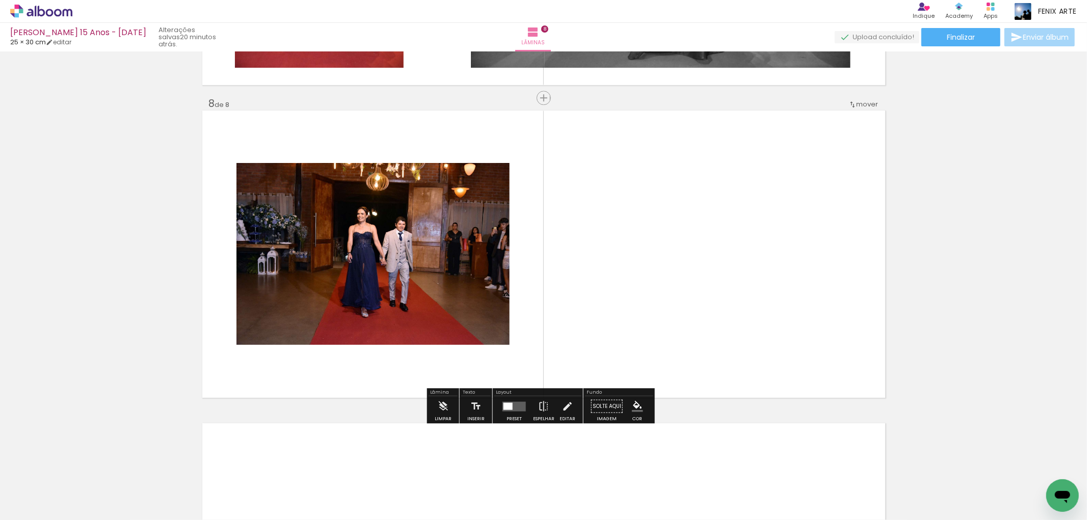
drag, startPoint x: 176, startPoint y: 481, endPoint x: 279, endPoint y: 379, distance: 144.8
click at [380, 318] on quentale-workspace at bounding box center [543, 260] width 1087 height 520
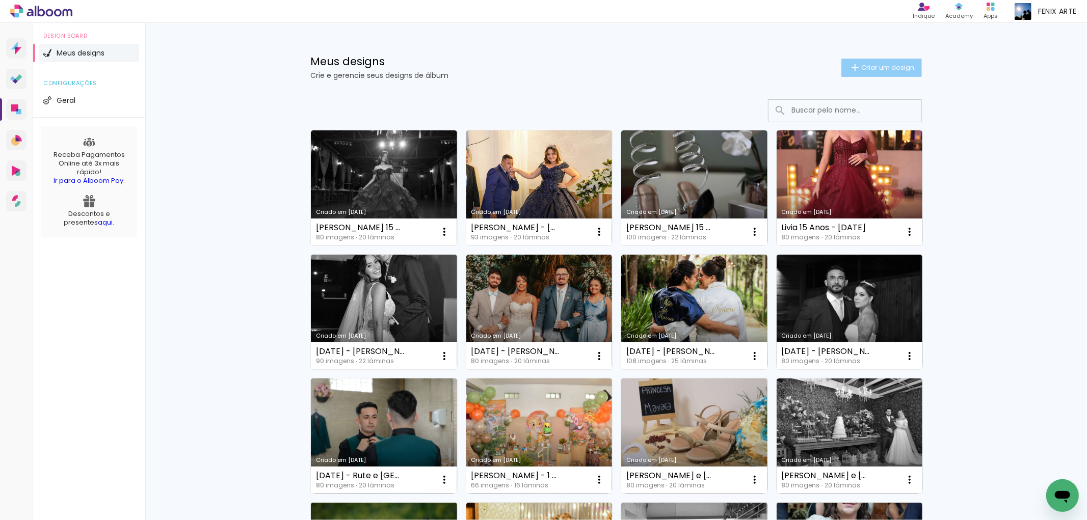
click at [898, 64] on span "Criar um design" at bounding box center [887, 67] width 53 height 7
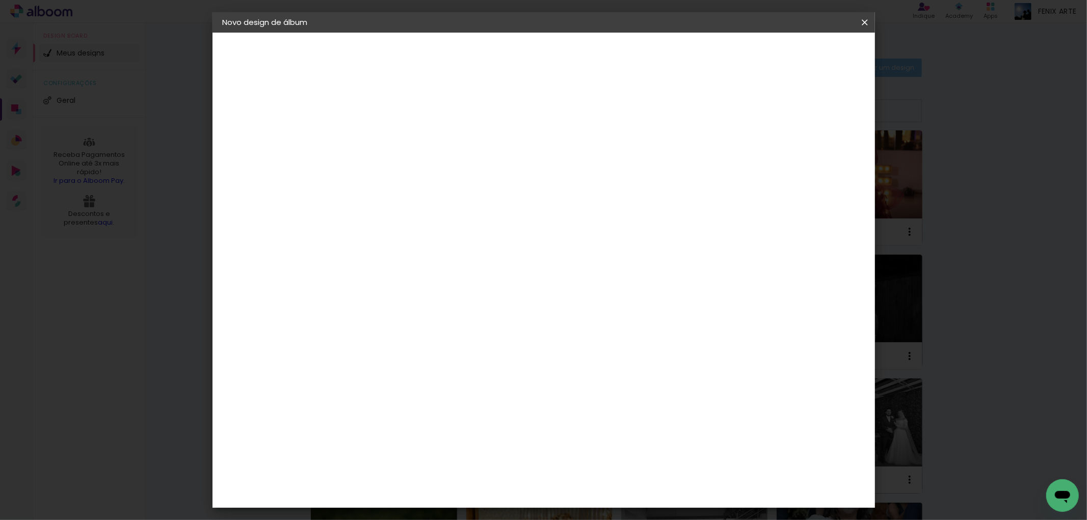
click at [389, 133] on input at bounding box center [389, 137] width 0 height 16
type input "Bianca 15 Anos - [DATE]"
type paper-input "Bianca 15 Anos - [DATE]"
click at [0, 0] on slot "Avançar" at bounding box center [0, 0] width 0 height 0
click at [0, 0] on slot "Tamanho Livre" at bounding box center [0, 0] width 0 height 0
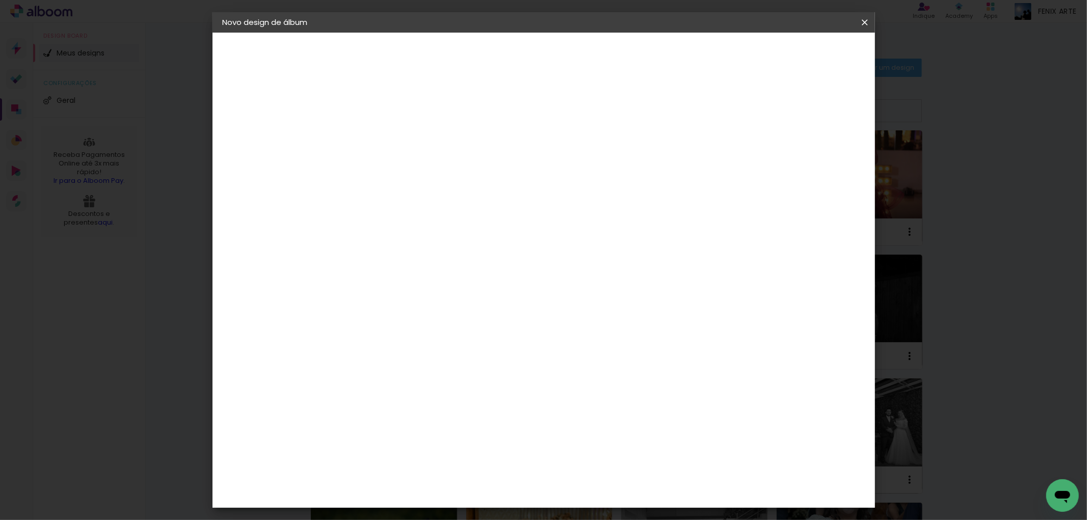
click at [0, 0] on slot "Avançar" at bounding box center [0, 0] width 0 height 0
click at [369, 288] on input "30" at bounding box center [356, 289] width 26 height 15
type input "3"
type input "25,5"
type paper-input "25,5"
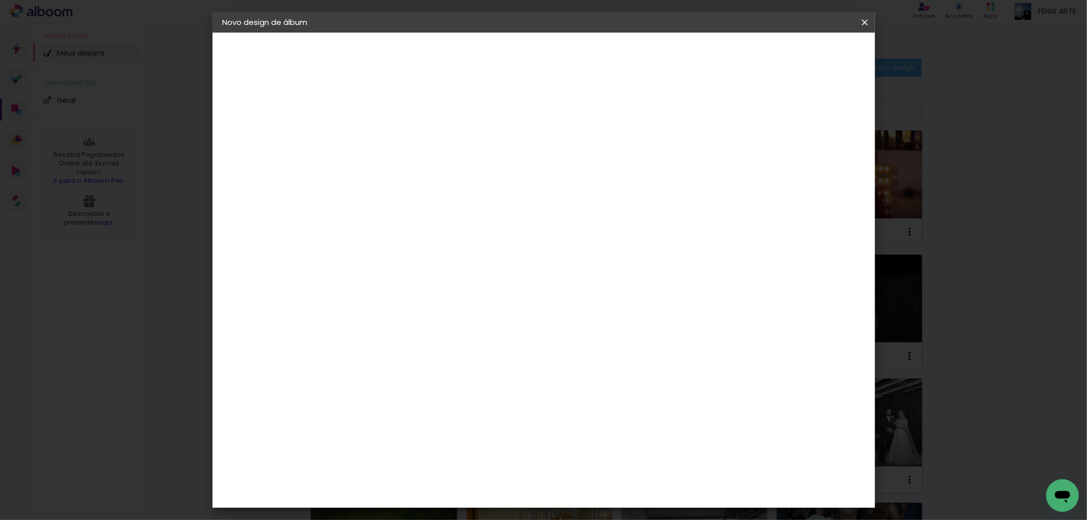
click at [607, 393] on input "60" at bounding box center [599, 394] width 26 height 15
click at [612, 394] on div "cm" at bounding box center [618, 394] width 12 height 15
click at [610, 391] on input "60" at bounding box center [599, 394] width 26 height 15
type input "60,5"
type paper-input "60,5"
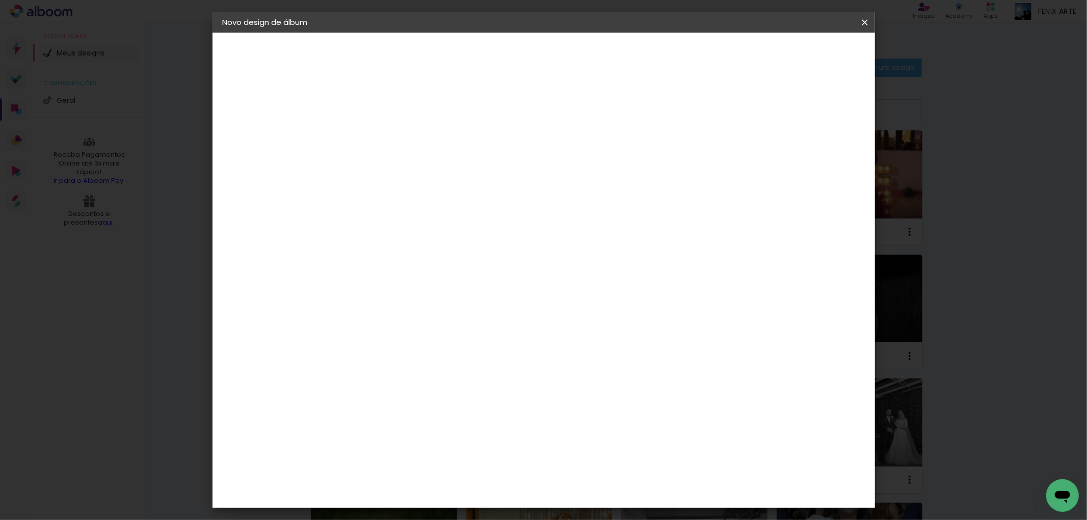
type input "4"
type paper-input "4"
click at [816, 158] on input "4" at bounding box center [812, 153] width 18 height 15
type input "3"
type paper-input "3"
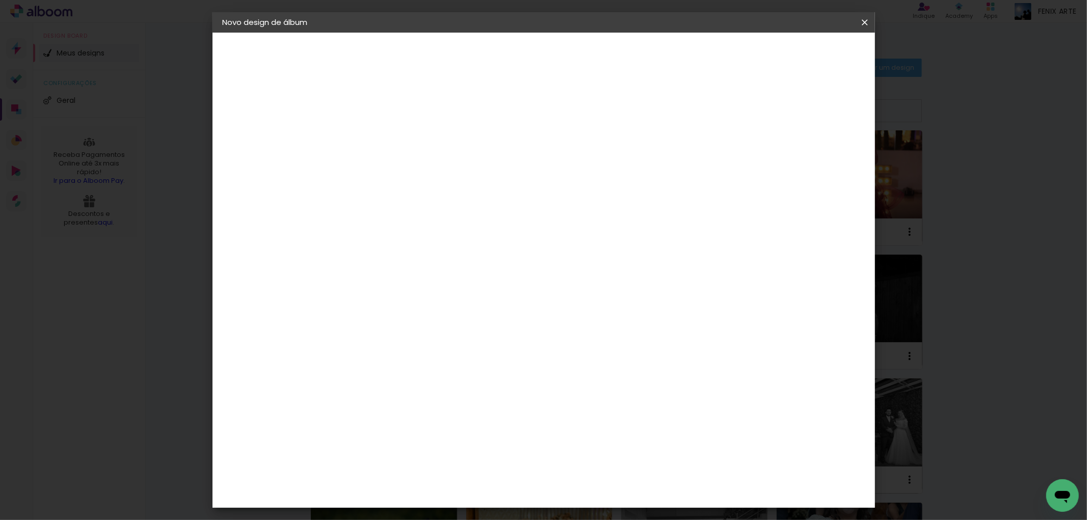
click at [816, 158] on input "3" at bounding box center [812, 153] width 18 height 15
type input "2"
type paper-input "2"
click at [821, 157] on input "2" at bounding box center [813, 153] width 18 height 15
type input "1"
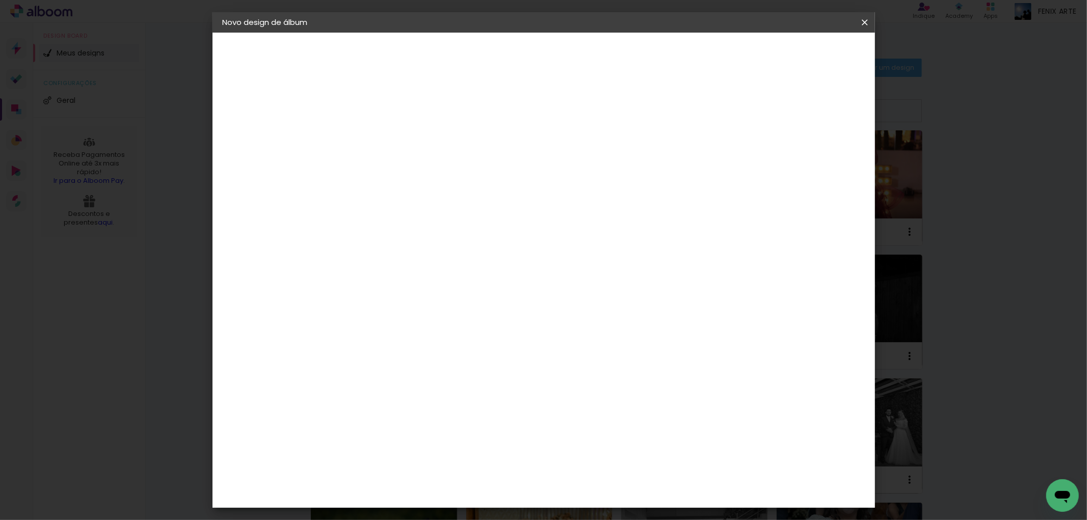
type paper-input "1"
click at [821, 157] on input "1" at bounding box center [815, 153] width 18 height 15
type input "0"
click at [821, 157] on input "0" at bounding box center [816, 153] width 18 height 15
click at [800, 52] on span "Iniciar design" at bounding box center [777, 53] width 46 height 7
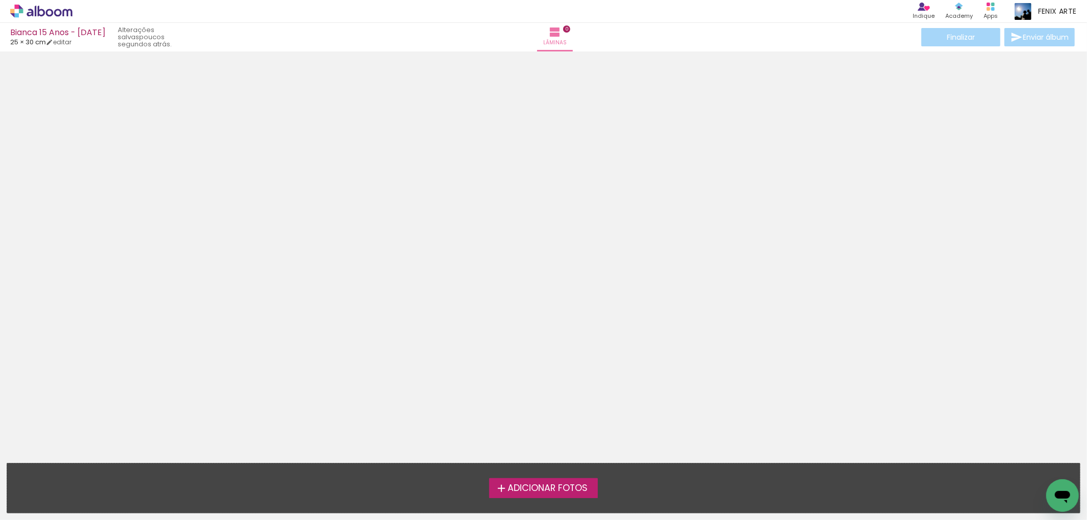
click at [516, 485] on span "Adicionar Fotos" at bounding box center [548, 488] width 80 height 9
click at [0, 0] on input "file" at bounding box center [0, 0] width 0 height 0
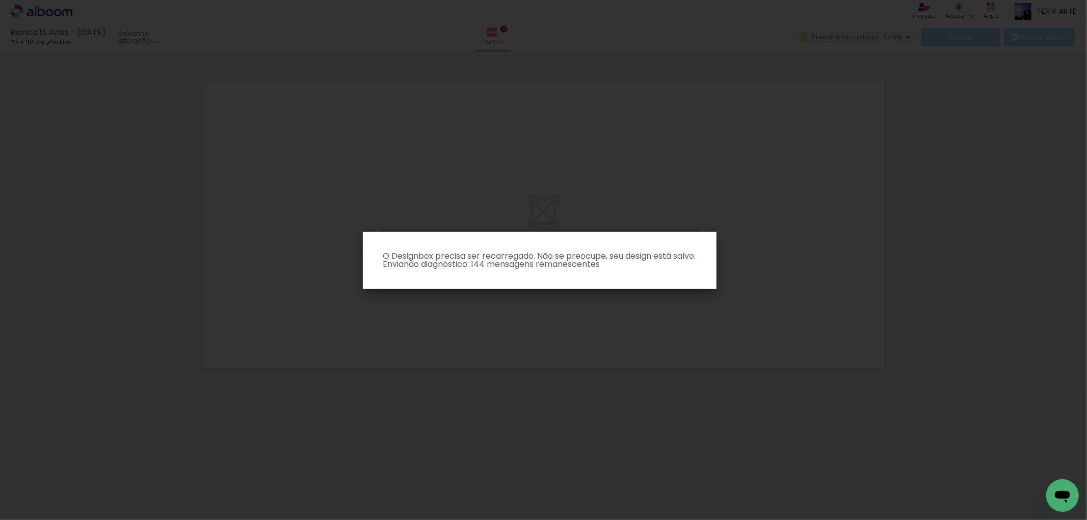
click at [709, 159] on iron-overlay-backdrop at bounding box center [543, 260] width 1087 height 520
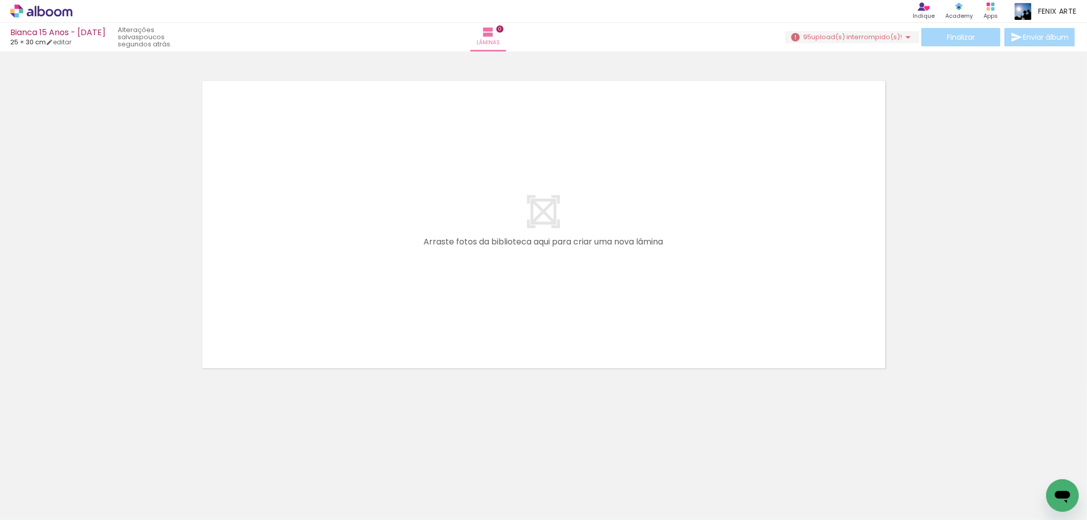
click at [946, 243] on div at bounding box center [543, 211] width 1087 height 313
click at [902, 32] on iron-icon at bounding box center [908, 37] width 12 height 12
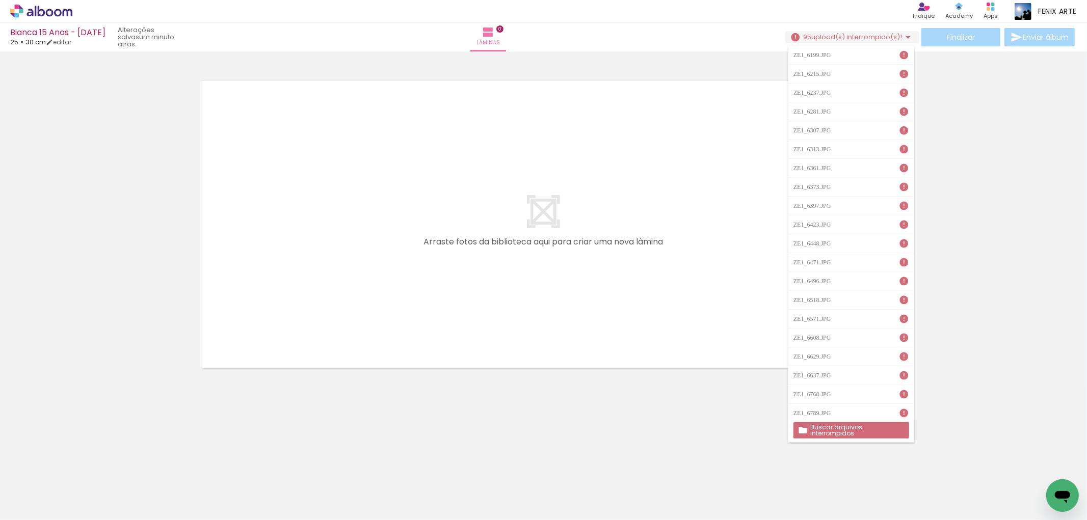
click at [0, 0] on slot "Buscar arquivos interrompidos" at bounding box center [0, 0] width 0 height 0
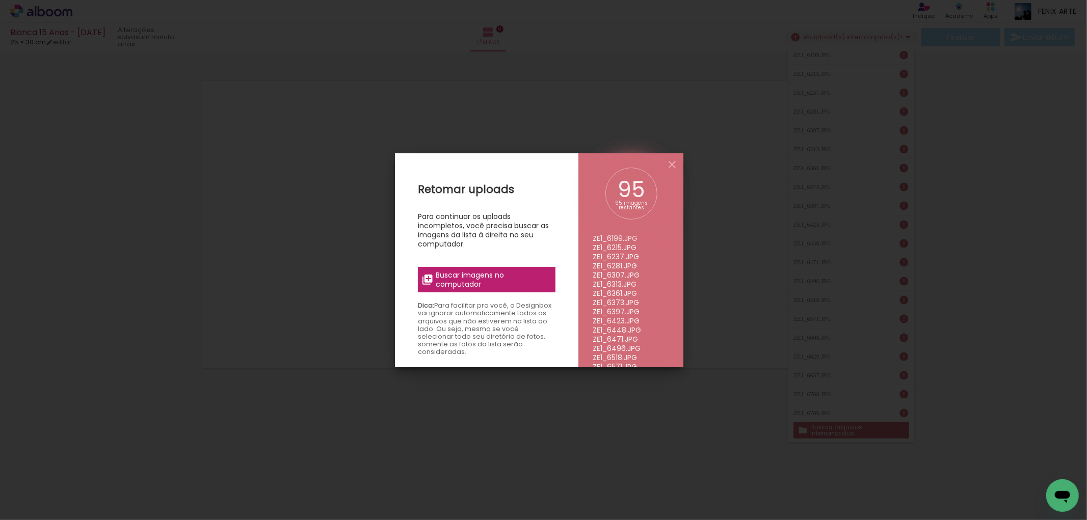
click at [472, 281] on span "Buscar imagens no computador" at bounding box center [493, 280] width 114 height 18
click at [0, 0] on input "file" at bounding box center [0, 0] width 0 height 0
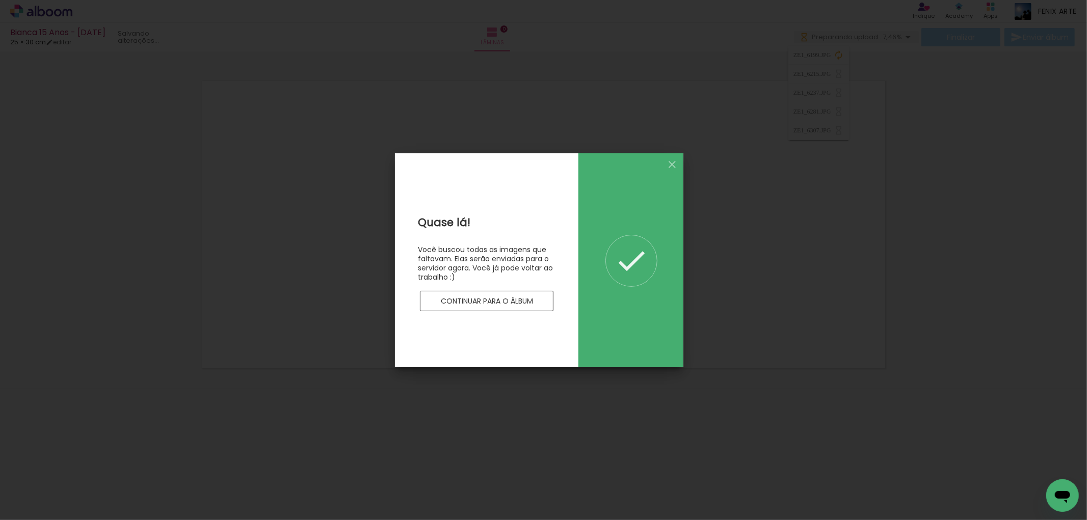
click at [0, 0] on slot "Continuar para o álbum" at bounding box center [0, 0] width 0 height 0
